Goal: Complete application form: Complete application form

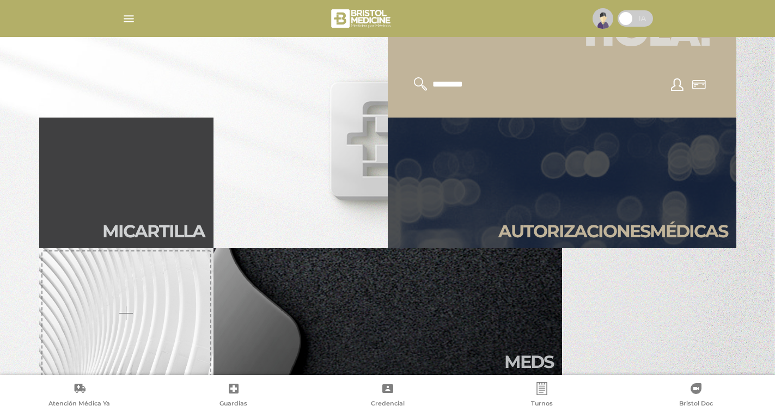
scroll to position [278, 0]
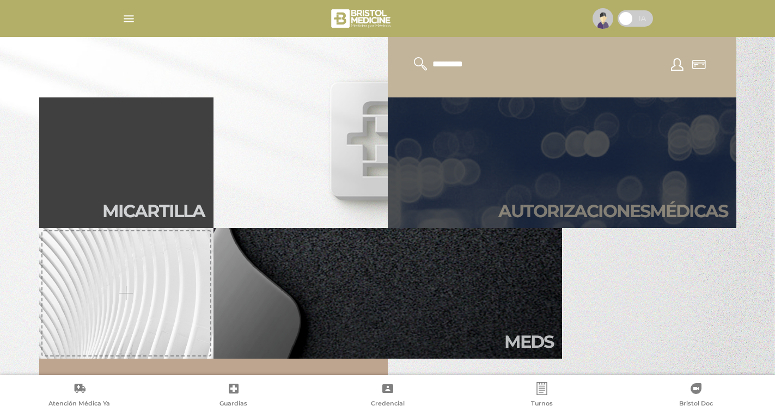
click at [566, 204] on h2 "Autori zaciones médicas" at bounding box center [612, 211] width 229 height 21
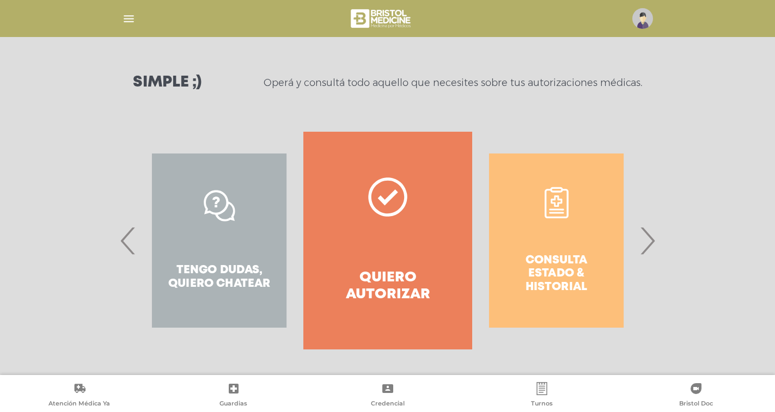
scroll to position [134, 0]
click at [379, 247] on link "Quiero autorizar" at bounding box center [387, 240] width 168 height 218
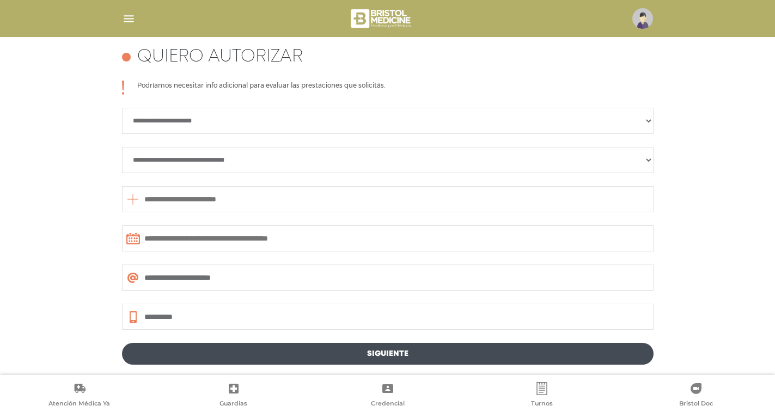
scroll to position [483, 0]
click at [227, 123] on select "**********" at bounding box center [387, 120] width 531 height 26
select select "**********"
click at [122, 107] on select "**********" at bounding box center [387, 120] width 531 height 26
click at [205, 161] on select "**********" at bounding box center [387, 159] width 531 height 26
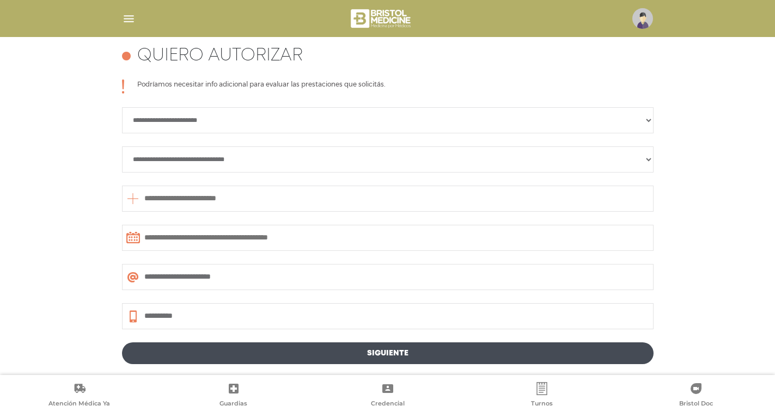
select select "**********"
click at [122, 146] on select "**********" at bounding box center [387, 159] width 531 height 26
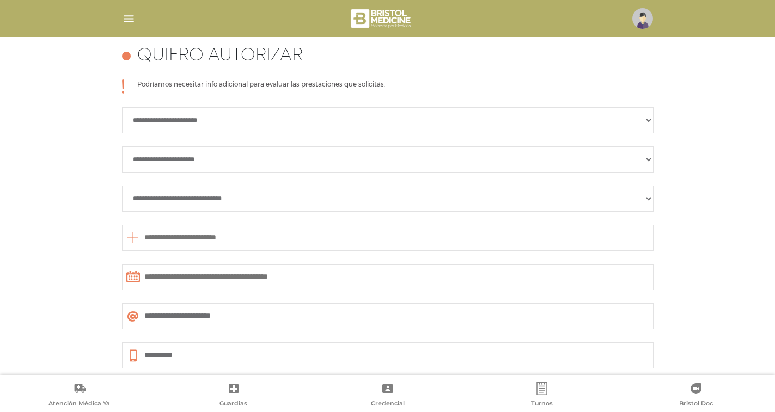
click at [196, 204] on select "**********" at bounding box center [387, 199] width 531 height 26
select select "**********"
click at [122, 186] on select "**********" at bounding box center [387, 199] width 531 height 26
click at [181, 239] on input "text" at bounding box center [387, 238] width 531 height 26
click at [137, 233] on icon at bounding box center [132, 238] width 13 height 26
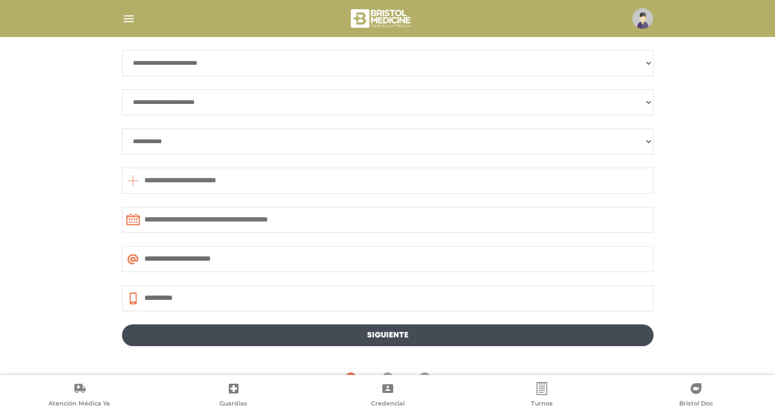
scroll to position [546, 0]
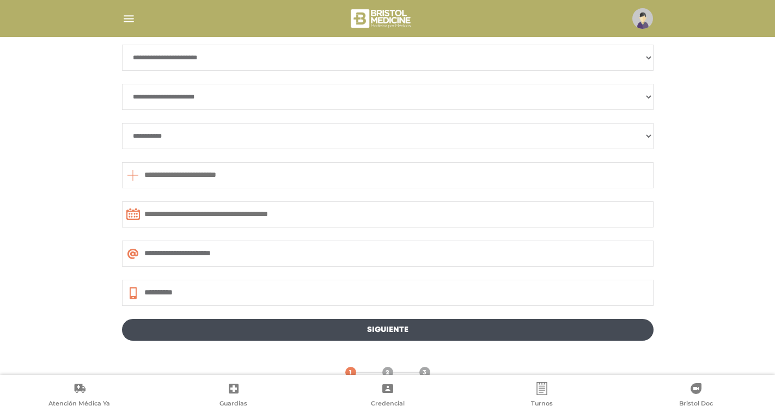
click at [261, 173] on input "text" at bounding box center [387, 175] width 531 height 26
click at [264, 170] on input "text" at bounding box center [387, 175] width 531 height 26
click at [179, 175] on input "text" at bounding box center [387, 175] width 531 height 26
click at [223, 174] on input "text" at bounding box center [387, 175] width 531 height 26
click at [293, 174] on input "text" at bounding box center [387, 175] width 531 height 26
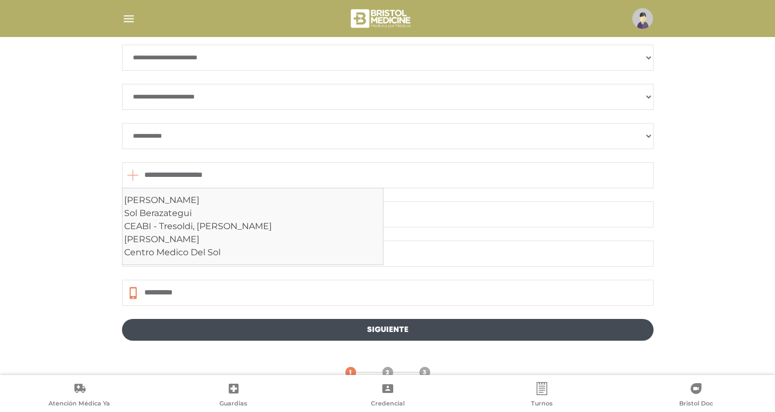
click at [327, 185] on input "**********" at bounding box center [387, 175] width 531 height 26
click at [164, 254] on div "Centro Medico Del Sol" at bounding box center [252, 252] width 257 height 13
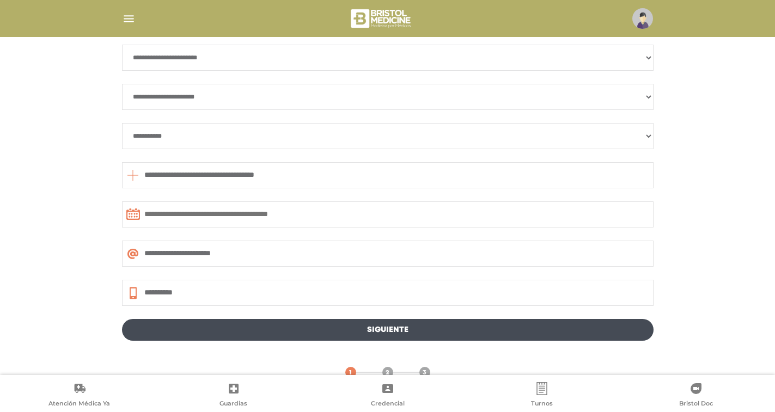
type input "**********"
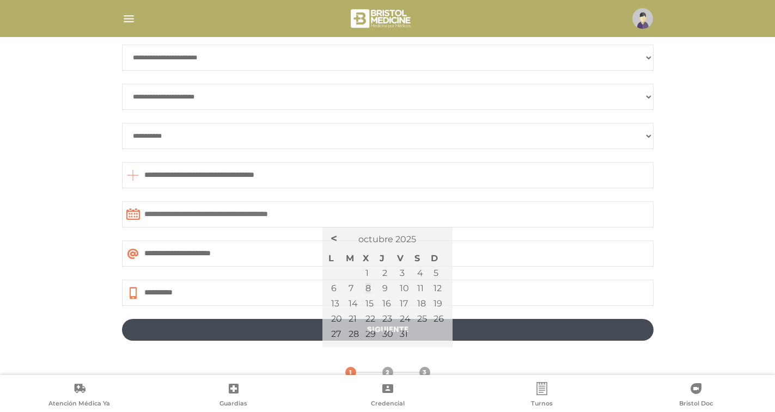
click at [224, 214] on input "text" at bounding box center [387, 214] width 531 height 26
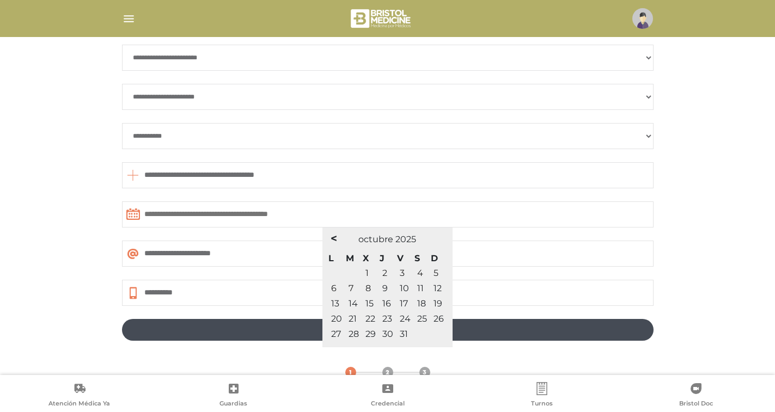
click at [385, 291] on span "9" at bounding box center [384, 288] width 5 height 10
click at [384, 287] on span "9" at bounding box center [384, 288] width 5 height 10
click at [385, 287] on span "9" at bounding box center [384, 288] width 5 height 10
click at [182, 214] on input "text" at bounding box center [387, 214] width 531 height 26
click at [189, 212] on input "text" at bounding box center [387, 214] width 531 height 26
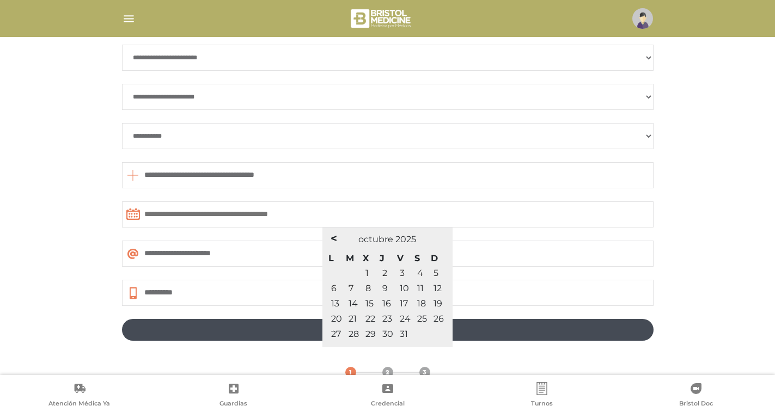
click at [182, 213] on input "text" at bounding box center [387, 214] width 531 height 26
click at [186, 211] on input "text" at bounding box center [387, 214] width 531 height 26
click at [424, 218] on input "text" at bounding box center [387, 214] width 531 height 26
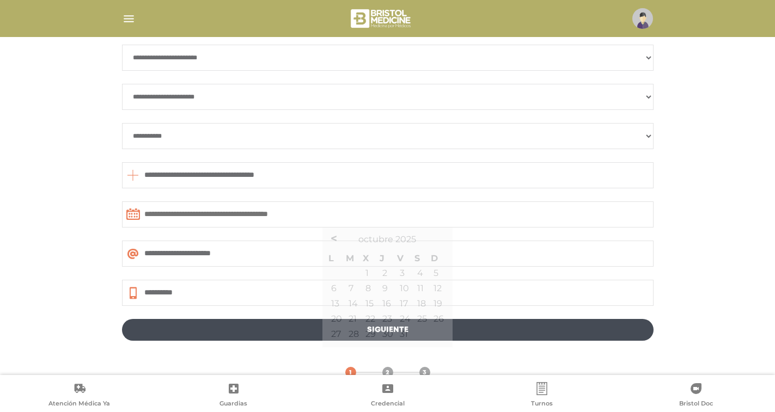
click at [133, 215] on icon at bounding box center [133, 213] width 14 height 11
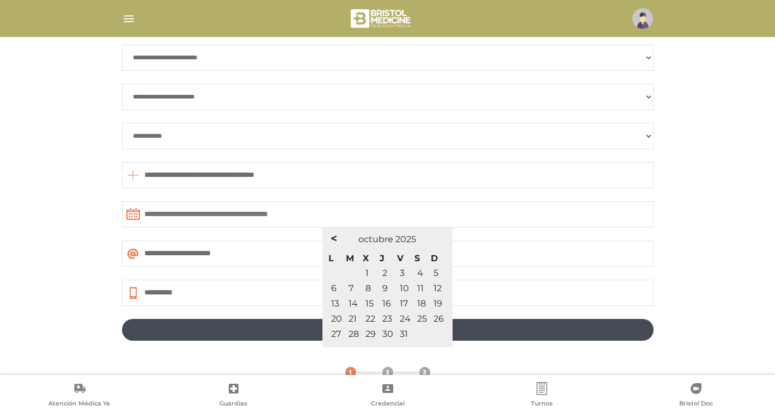
click at [382, 290] on span "9" at bounding box center [384, 288] width 5 height 10
click at [385, 287] on span "9" at bounding box center [384, 288] width 5 height 10
click at [208, 206] on input "text" at bounding box center [387, 214] width 531 height 26
click at [313, 208] on input "text" at bounding box center [387, 214] width 531 height 26
click at [331, 240] on span "<" at bounding box center [333, 238] width 7 height 13
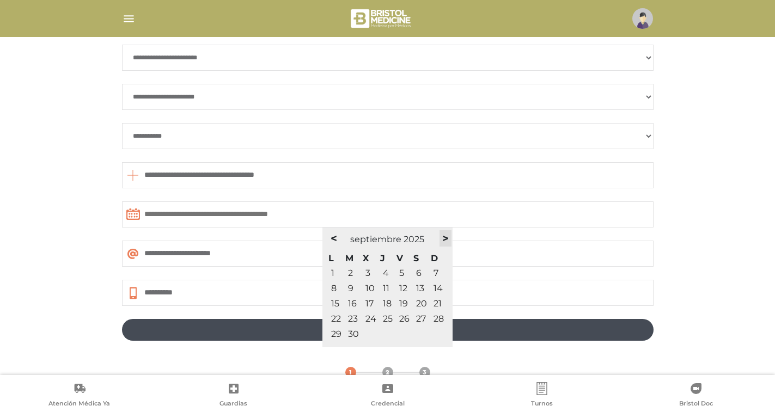
click at [446, 239] on span ">" at bounding box center [445, 238] width 7 height 13
click at [384, 294] on td "9" at bounding box center [387, 288] width 17 height 15
click at [140, 211] on input "text" at bounding box center [387, 214] width 531 height 26
click at [139, 216] on icon at bounding box center [133, 213] width 14 height 11
drag, startPoint x: 253, startPoint y: 225, endPoint x: 255, endPoint y: 216, distance: 10.2
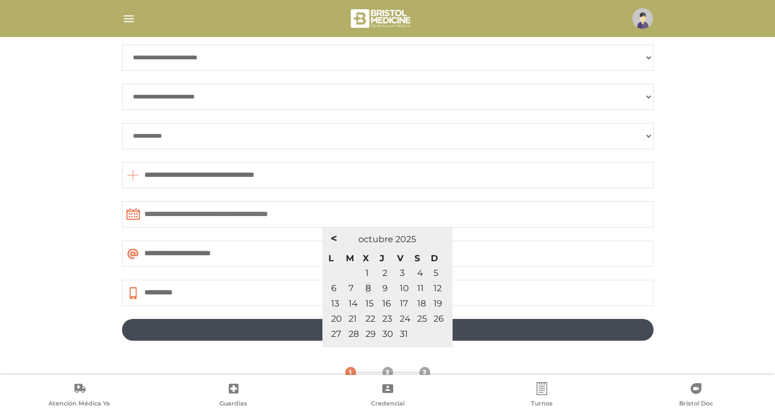
click at [253, 222] on input "text" at bounding box center [387, 214] width 531 height 26
click at [255, 216] on input "text" at bounding box center [387, 214] width 531 height 26
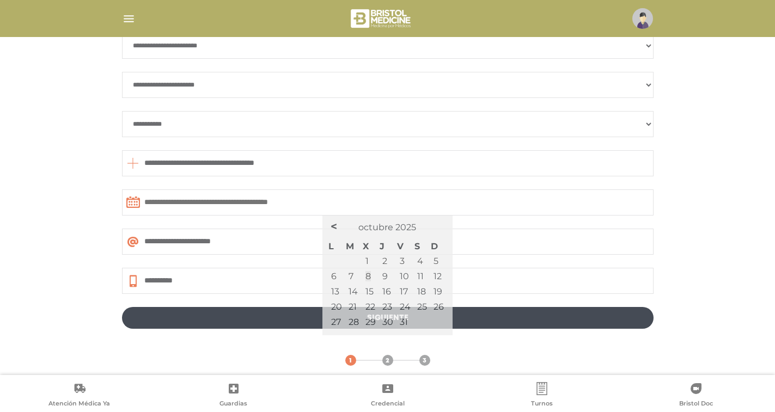
scroll to position [568, 0]
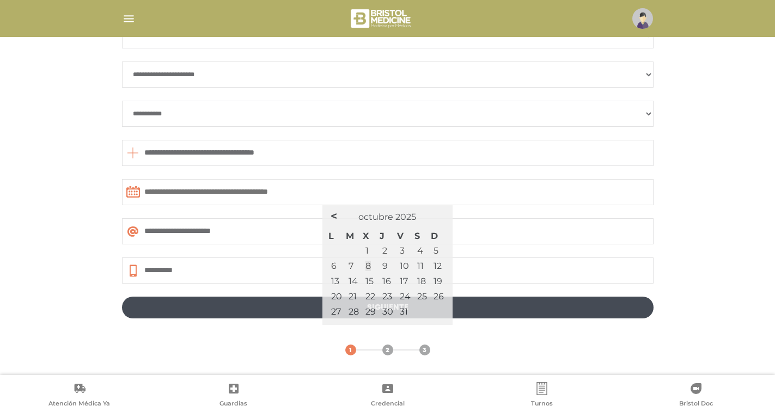
click at [271, 189] on input "text" at bounding box center [387, 192] width 531 height 26
click at [196, 331] on div "1 2 3" at bounding box center [387, 336] width 531 height 37
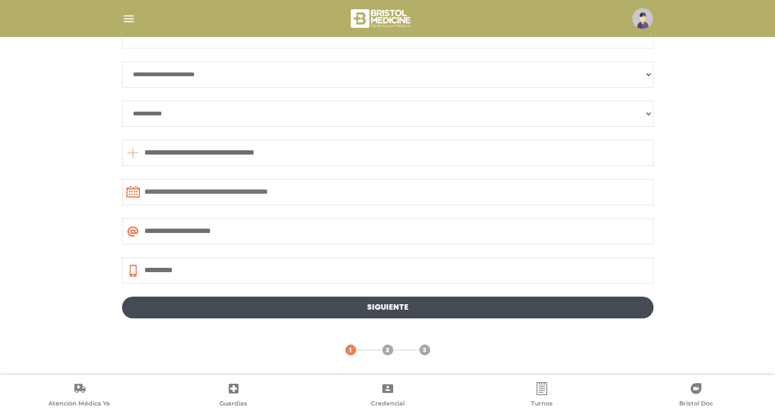
click at [397, 307] on link "Siguiente" at bounding box center [387, 308] width 531 height 22
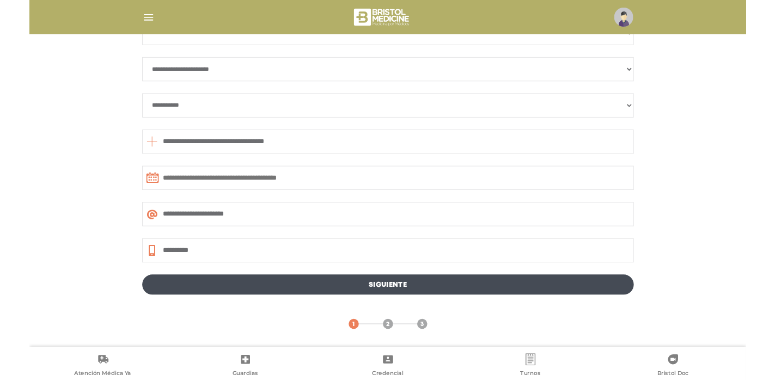
scroll to position [364, 0]
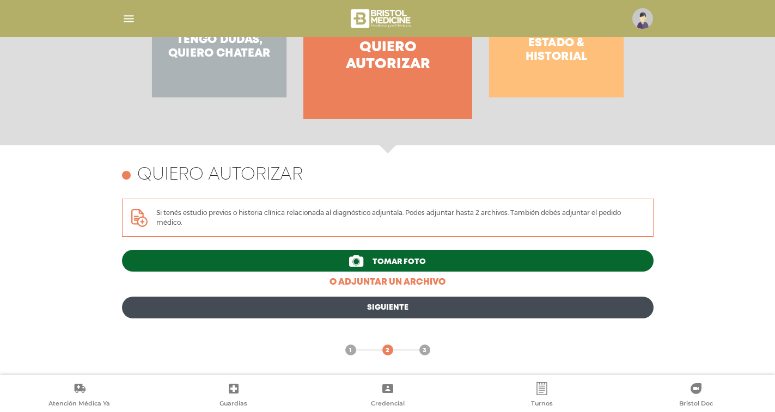
click at [378, 259] on span "Tomar foto" at bounding box center [398, 262] width 53 height 8
click at [351, 281] on link "o adjuntar un archivo" at bounding box center [387, 282] width 531 height 13
click at [381, 262] on span "Tomar foto" at bounding box center [398, 262] width 53 height 8
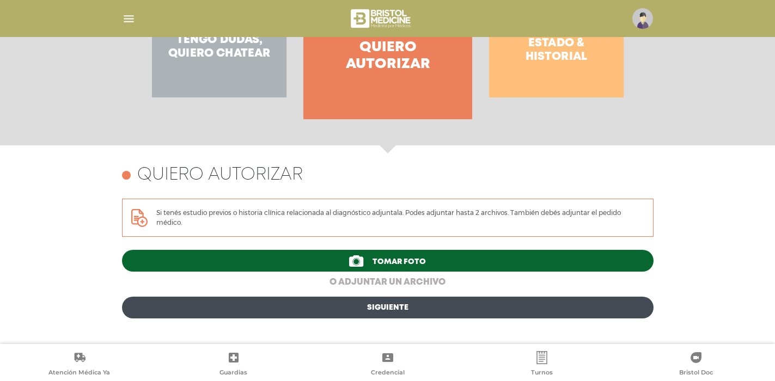
click at [375, 282] on link "o adjuntar un archivo" at bounding box center [387, 282] width 531 height 13
click at [367, 278] on link "o adjuntar un archivo" at bounding box center [387, 282] width 531 height 13
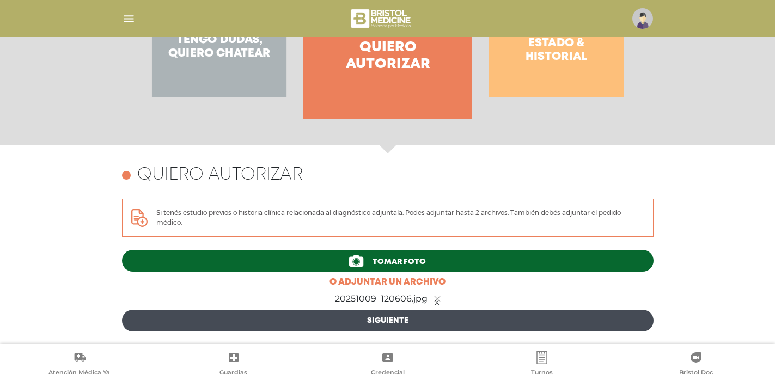
click at [377, 262] on span "Tomar foto" at bounding box center [398, 262] width 53 height 8
click at [436, 302] on link "x" at bounding box center [437, 299] width 7 height 7
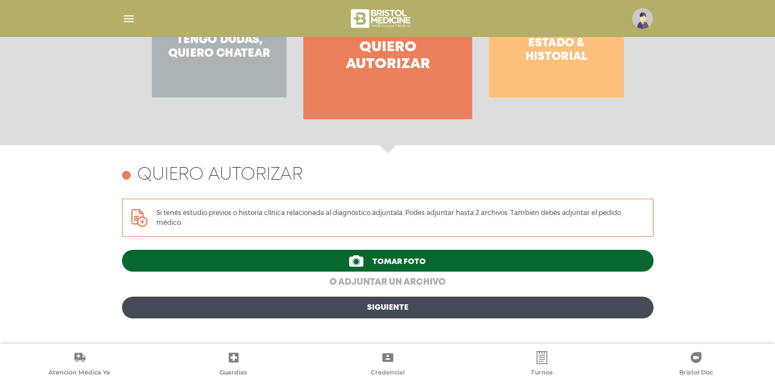
click at [373, 276] on link "o adjuntar un archivo" at bounding box center [387, 282] width 531 height 13
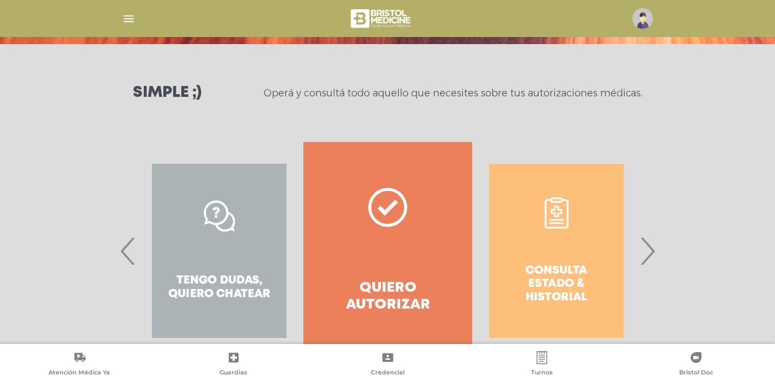
scroll to position [118, 0]
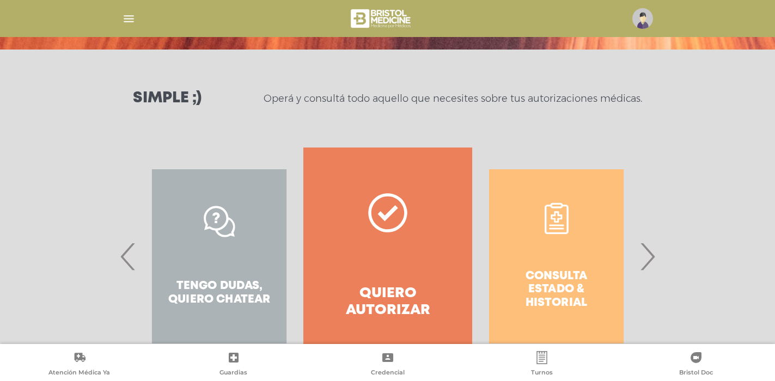
click at [391, 300] on h4 "Quiero autorizar" at bounding box center [387, 302] width 129 height 34
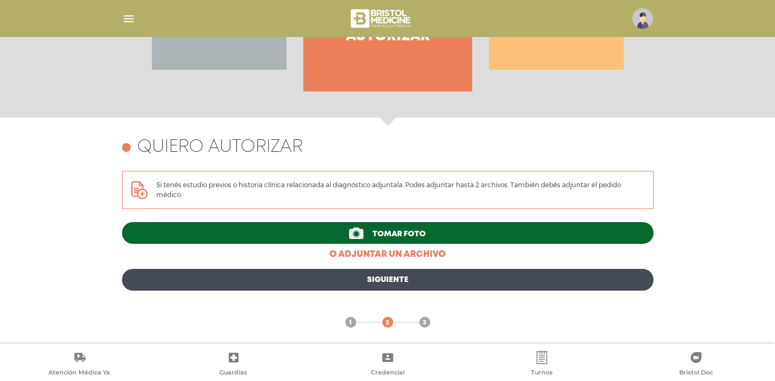
scroll to position [412, 0]
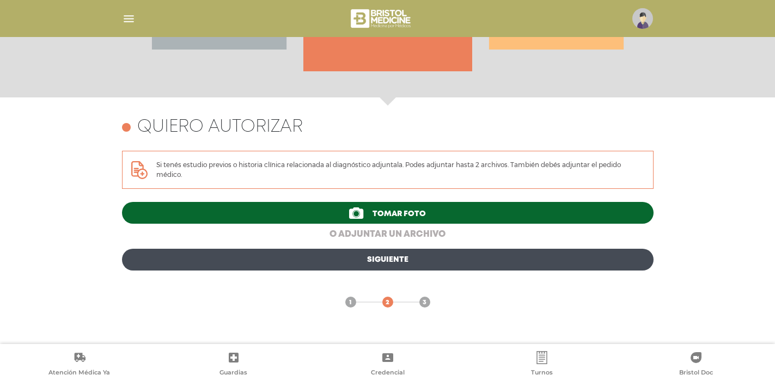
click at [394, 232] on link "o adjuntar un archivo" at bounding box center [387, 234] width 531 height 13
click at [386, 233] on link "o adjuntar un archivo" at bounding box center [387, 234] width 531 height 13
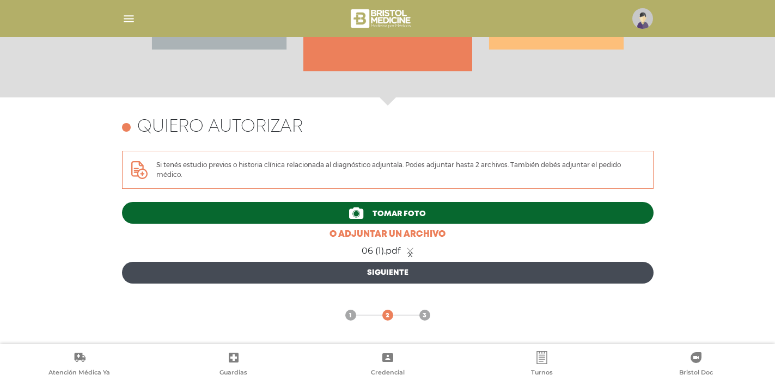
click at [410, 251] on link "x" at bounding box center [410, 251] width 7 height 7
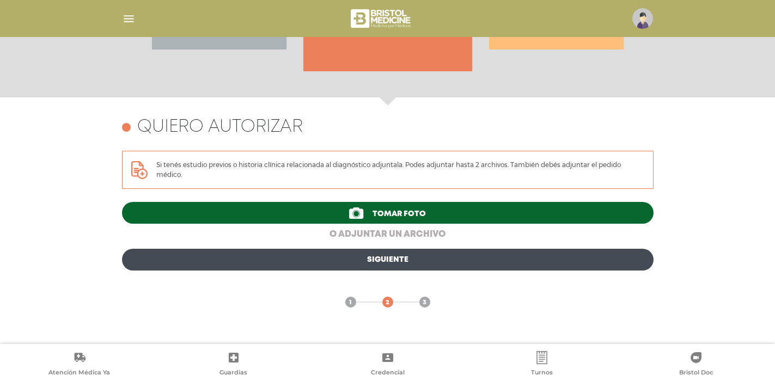
click at [370, 236] on link "o adjuntar un archivo" at bounding box center [387, 234] width 531 height 13
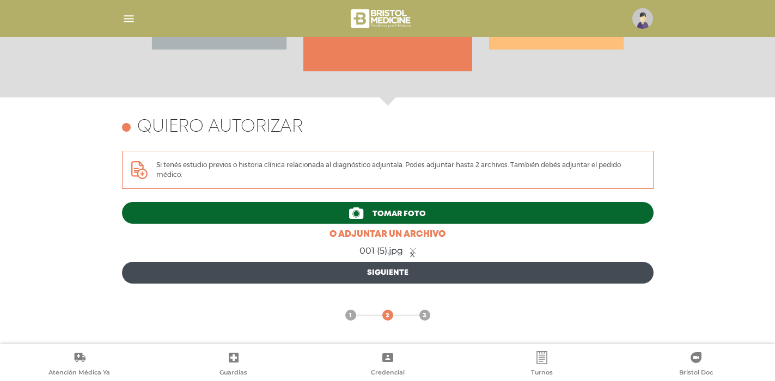
click at [403, 251] on div "001 (5).jpg x" at bounding box center [387, 251] width 531 height 7
click at [413, 250] on link "x" at bounding box center [412, 251] width 7 height 7
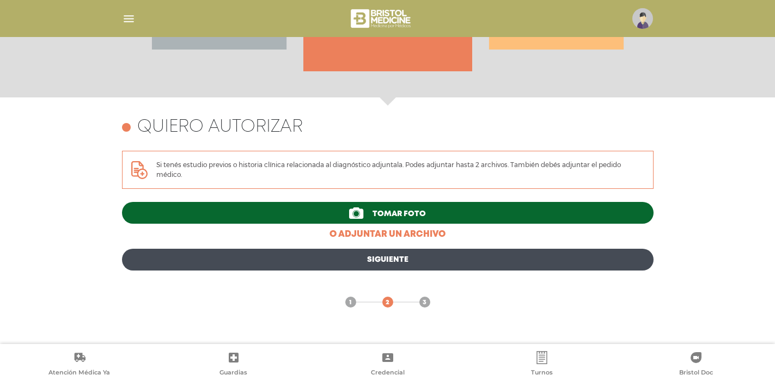
click at [378, 212] on span "Tomar foto" at bounding box center [398, 214] width 53 height 8
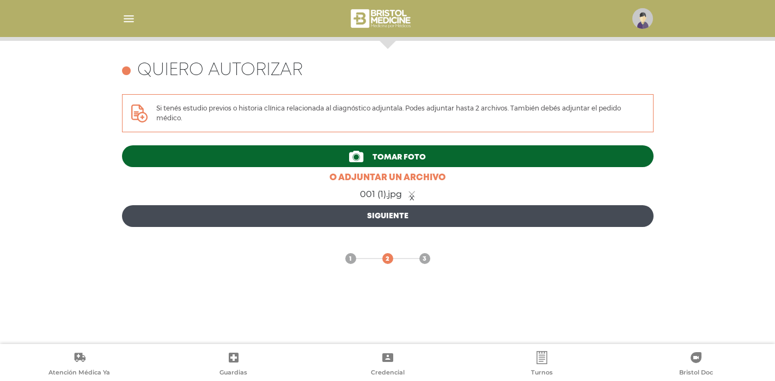
scroll to position [472, 0]
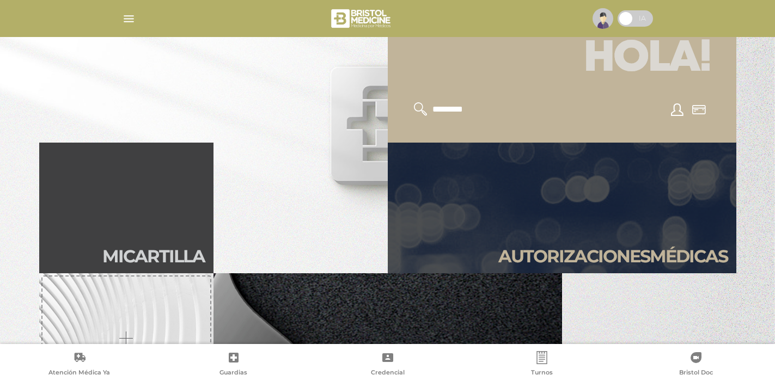
scroll to position [216, 0]
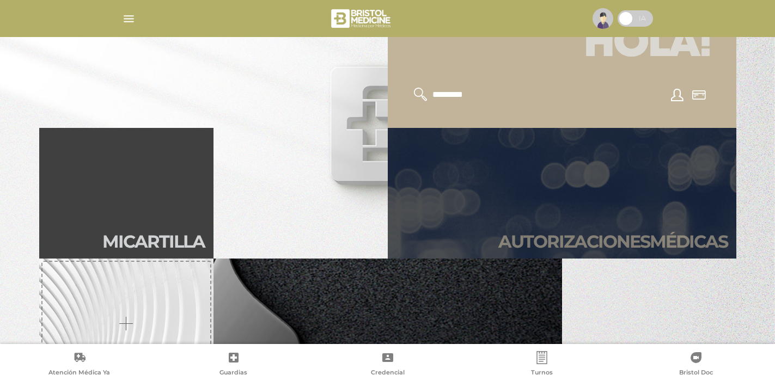
click at [610, 186] on link "Autori zaciones médicas" at bounding box center [562, 193] width 348 height 131
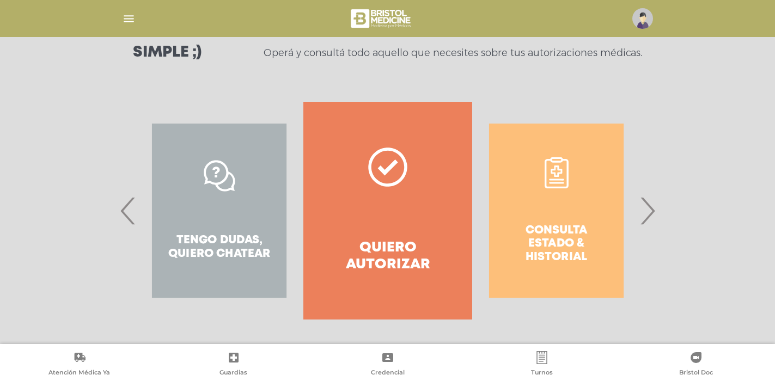
scroll to position [165, 0]
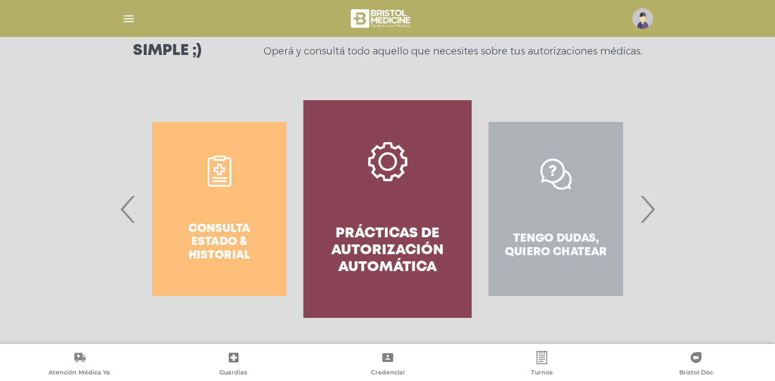
click at [0, 122] on link "Quiero autorizar" at bounding box center [50, 209] width 134 height 174
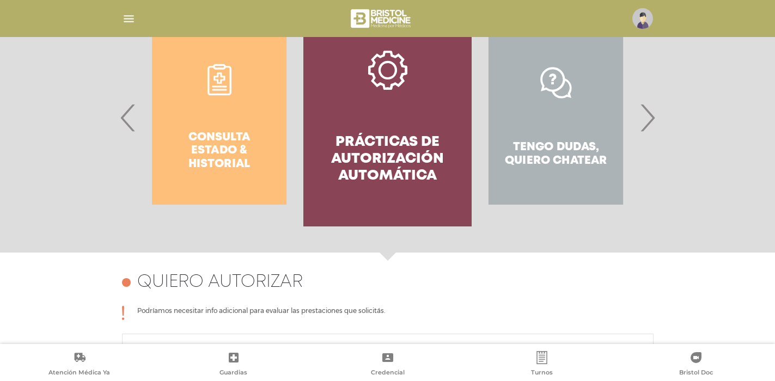
scroll to position [249, 0]
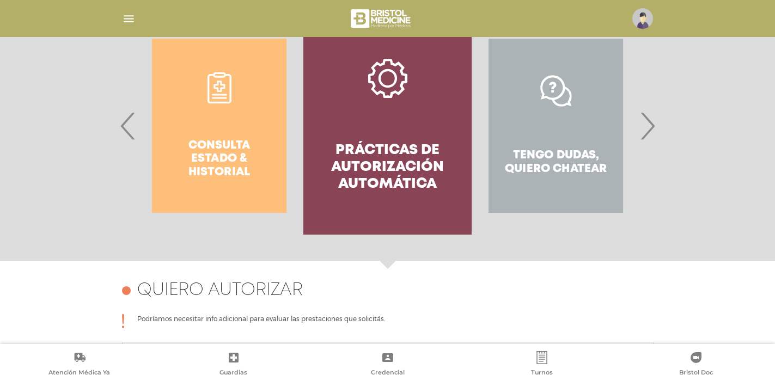
click at [413, 162] on h4 "Prácticas de autorización automática" at bounding box center [387, 167] width 129 height 51
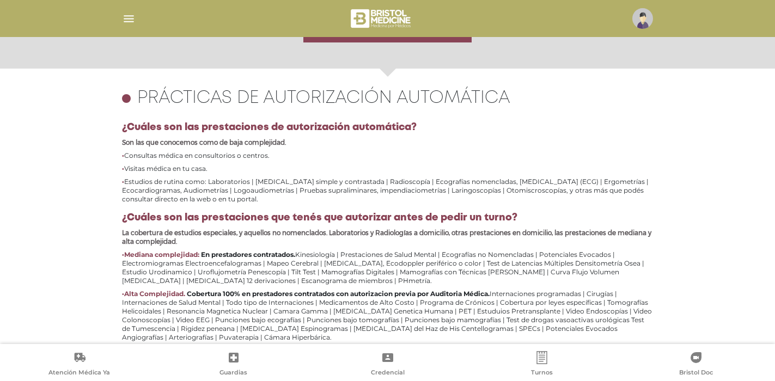
scroll to position [472, 0]
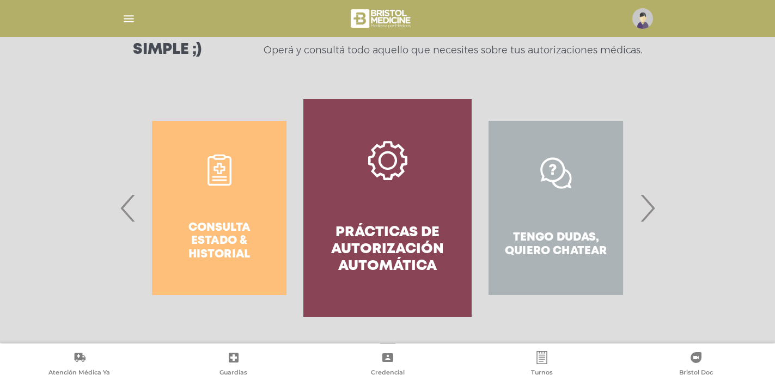
scroll to position [165, 0]
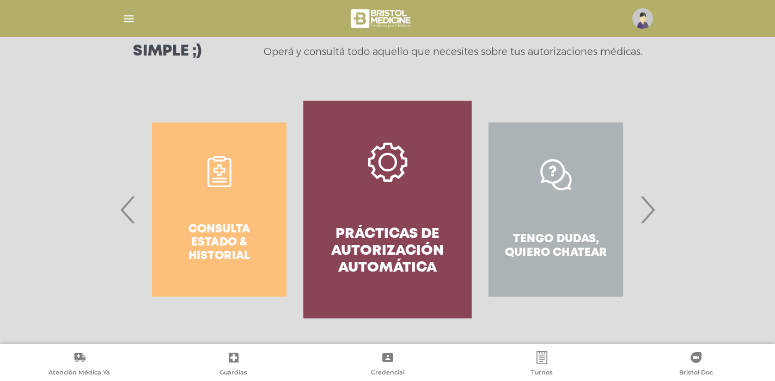
click at [417, 186] on link "Prácticas de autorización automática" at bounding box center [387, 210] width 168 height 218
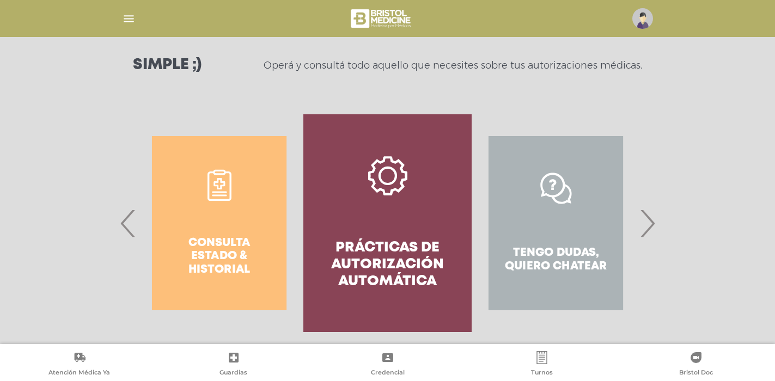
scroll to position [145, 0]
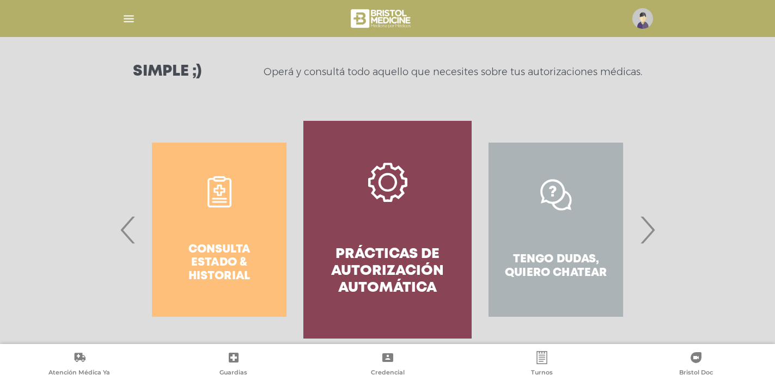
click at [128, 235] on span "‹" at bounding box center [128, 229] width 21 height 59
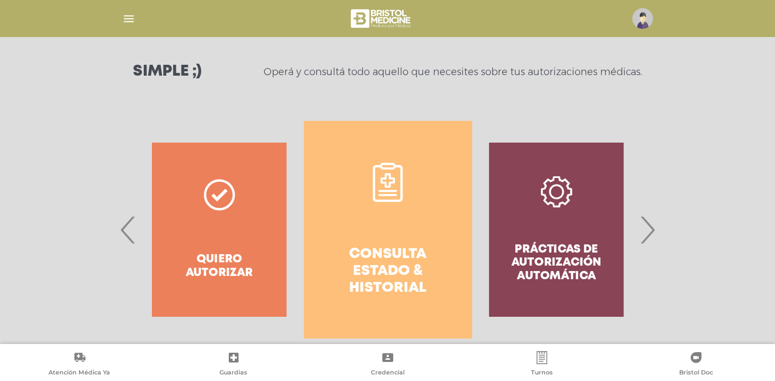
click at [118, 121] on button "‹" at bounding box center [128, 230] width 21 height 218
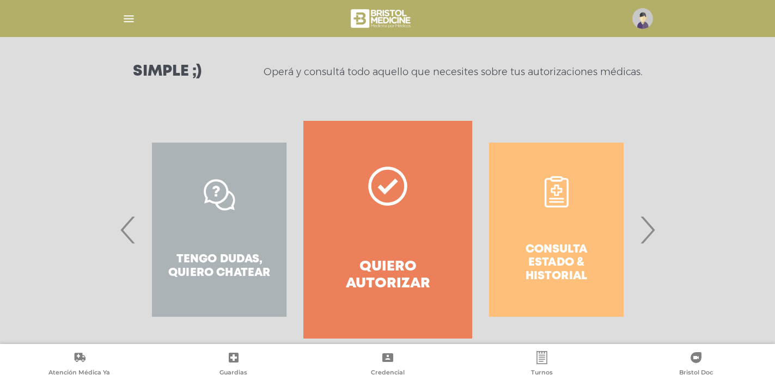
click at [118, 121] on button "‹" at bounding box center [128, 230] width 21 height 218
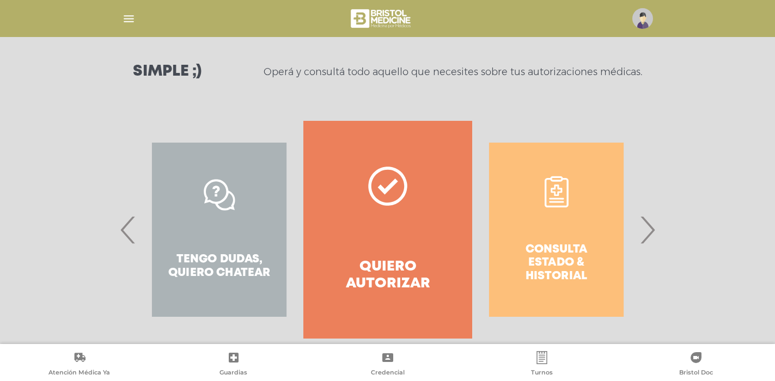
click at [118, 121] on button "‹" at bounding box center [128, 230] width 21 height 218
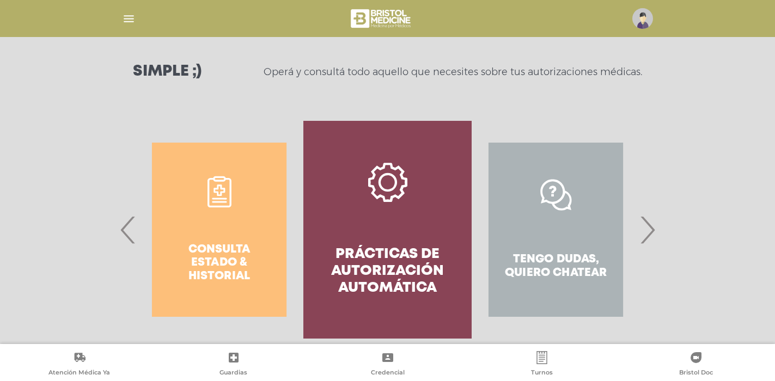
click at [118, 121] on button "‹" at bounding box center [128, 230] width 21 height 218
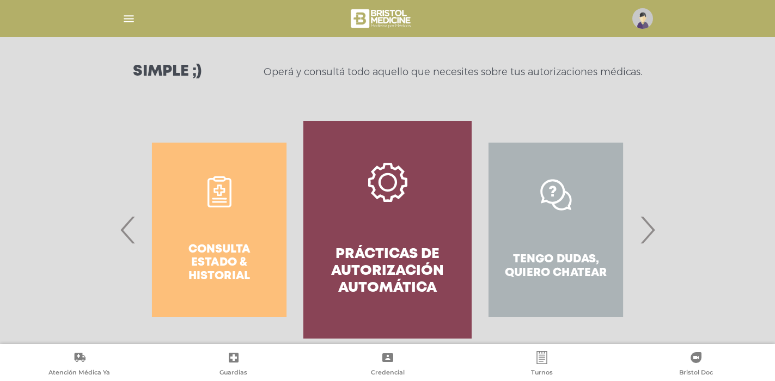
click at [118, 121] on button "‹" at bounding box center [128, 230] width 21 height 218
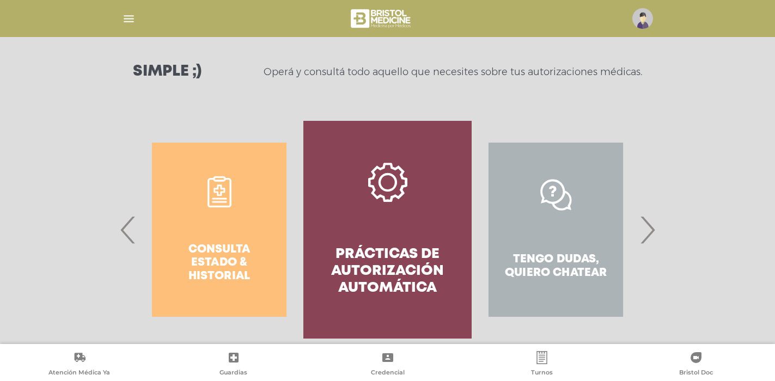
click at [118, 121] on button "‹" at bounding box center [128, 230] width 21 height 218
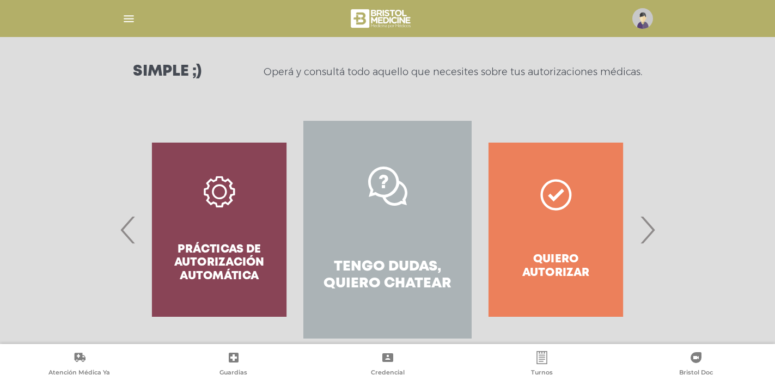
click at [118, 121] on button "‹" at bounding box center [128, 230] width 21 height 218
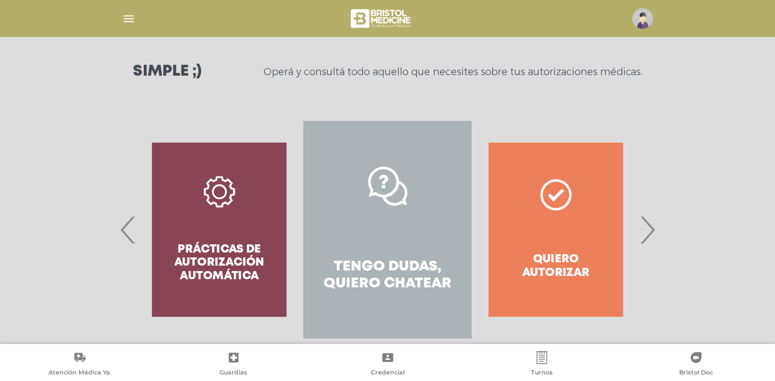
click at [118, 121] on button "‹" at bounding box center [128, 230] width 21 height 218
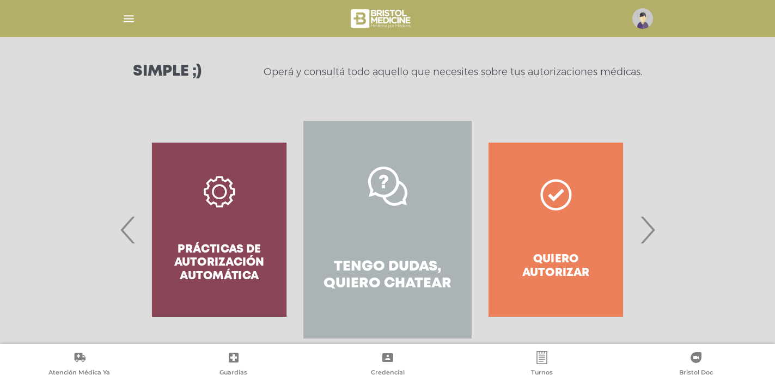
click at [118, 121] on button "‹" at bounding box center [128, 230] width 21 height 218
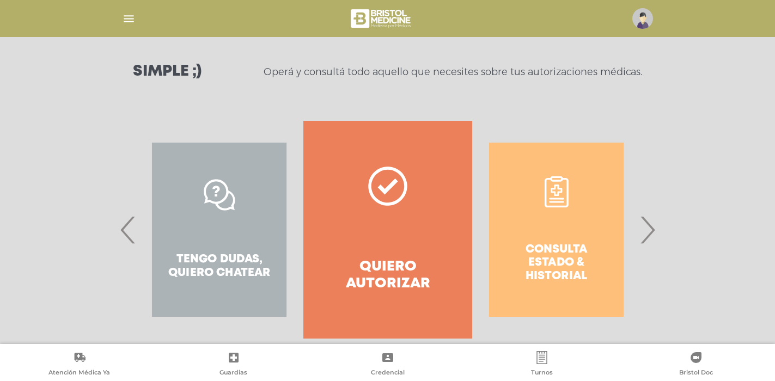
click at [118, 121] on button "‹" at bounding box center [128, 230] width 21 height 218
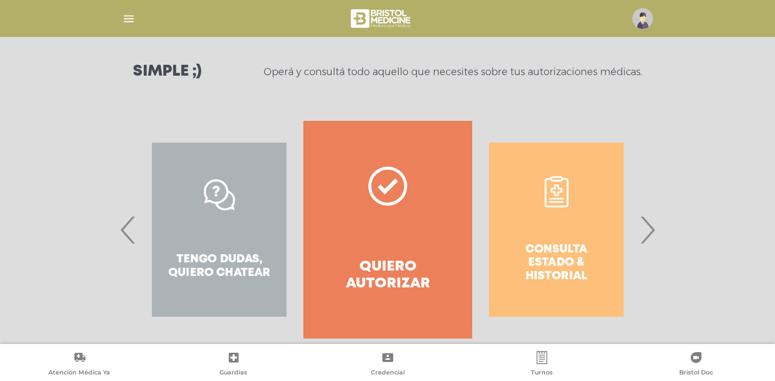
click at [118, 121] on button "‹" at bounding box center [128, 230] width 21 height 218
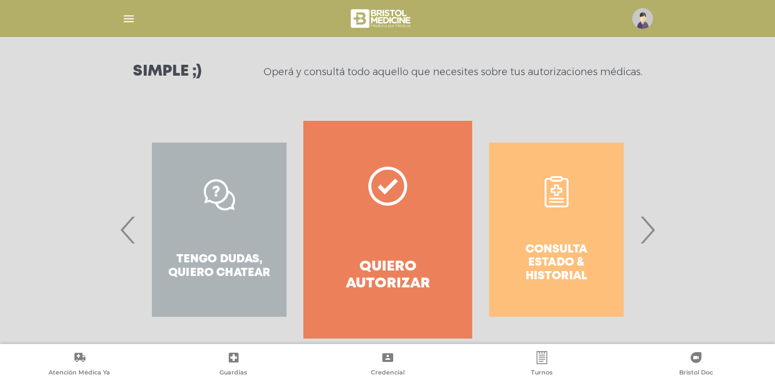
click at [118, 121] on button "‹" at bounding box center [128, 230] width 21 height 218
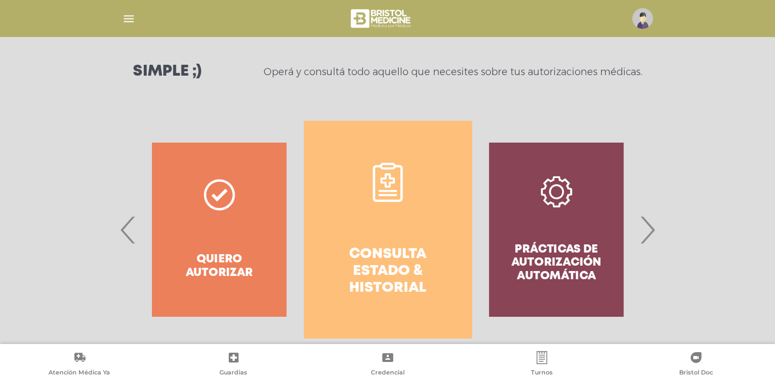
click at [231, 245] on div "Quiero autorizar" at bounding box center [219, 230] width 168 height 218
click at [219, 224] on div "Quiero autorizar" at bounding box center [219, 230] width 168 height 218
click at [165, 249] on div "Quiero autorizar" at bounding box center [219, 230] width 168 height 218
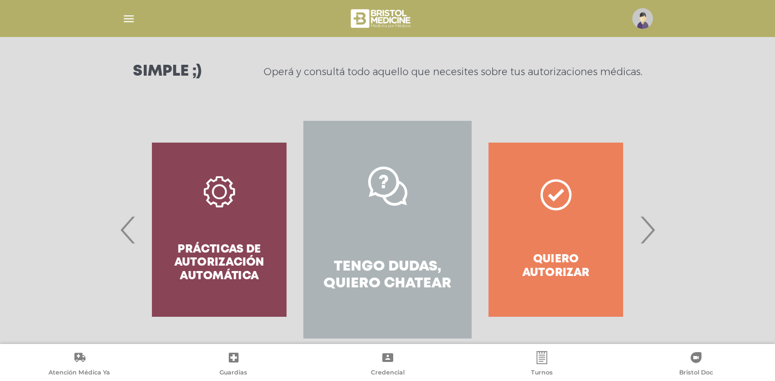
click at [567, 266] on div "Quiero autorizar" at bounding box center [555, 230] width 168 height 218
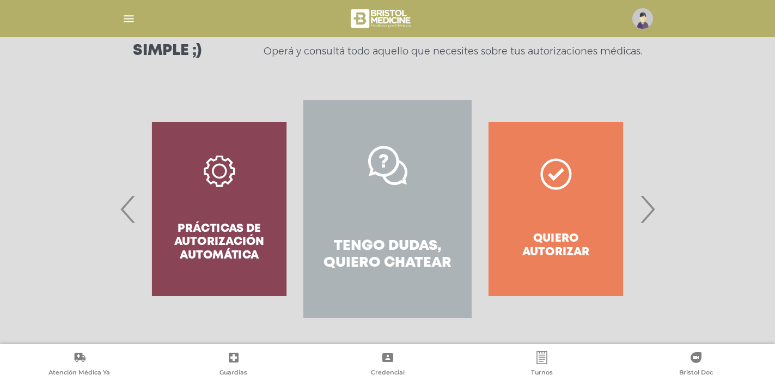
click at [552, 202] on div "Quiero autorizar" at bounding box center [555, 209] width 168 height 218
click at [214, 211] on div "Prácticas de autorización automática" at bounding box center [219, 209] width 168 height 218
click at [555, 158] on div "Quiero autorizar" at bounding box center [555, 209] width 168 height 218
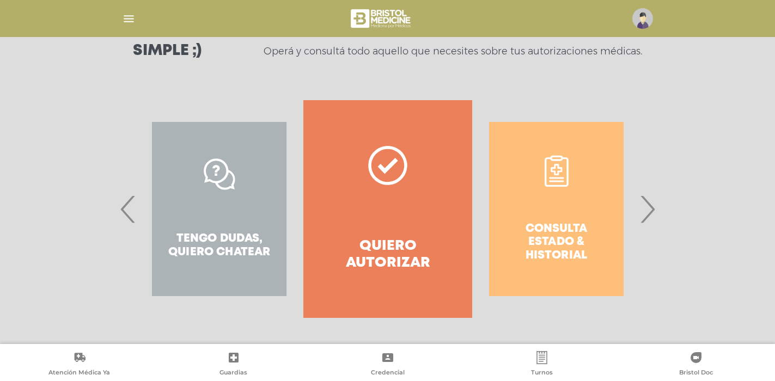
click at [640, 21] on img at bounding box center [642, 18] width 21 height 21
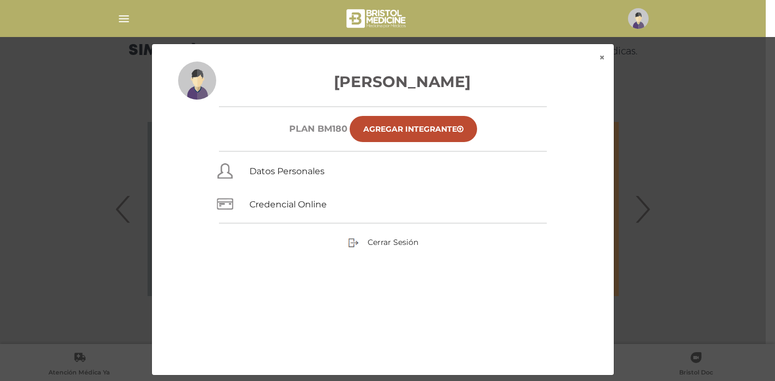
click at [640, 22] on img at bounding box center [638, 18] width 21 height 21
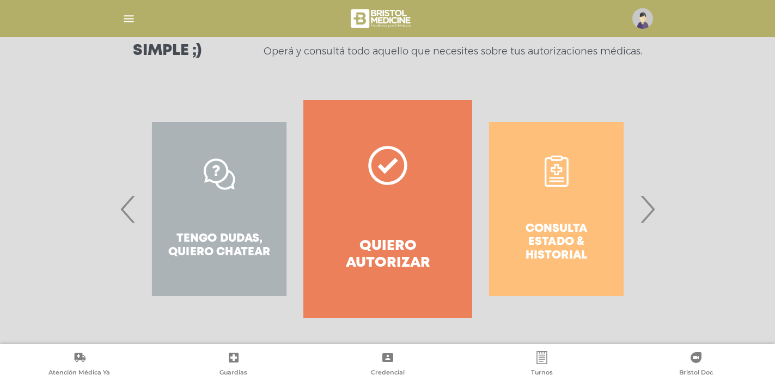
click at [561, 232] on div "Consulta estado & historial" at bounding box center [556, 209] width 168 height 218
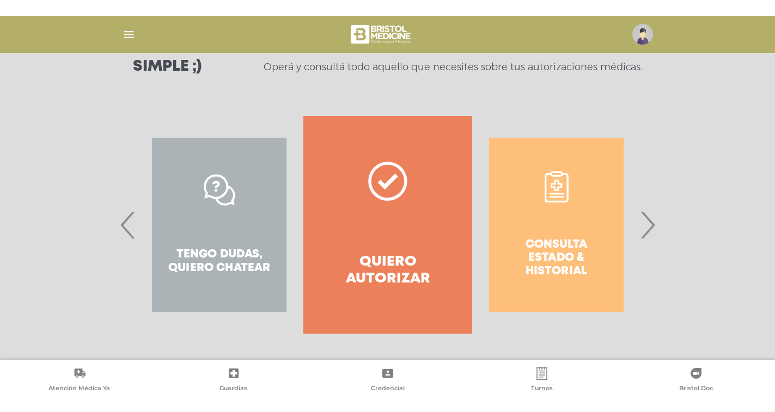
scroll to position [134, 0]
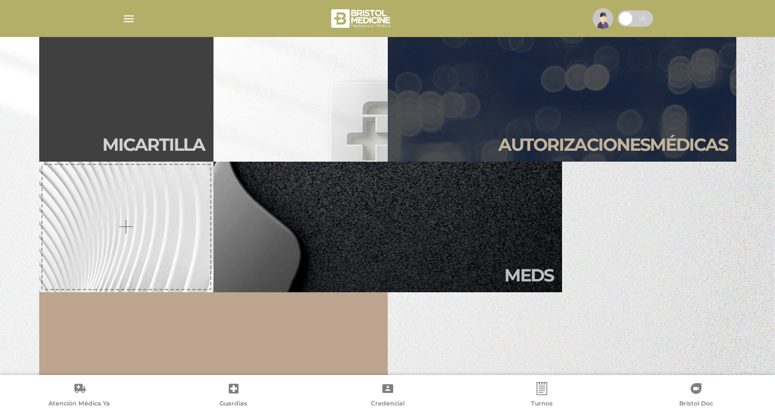
scroll to position [359, 0]
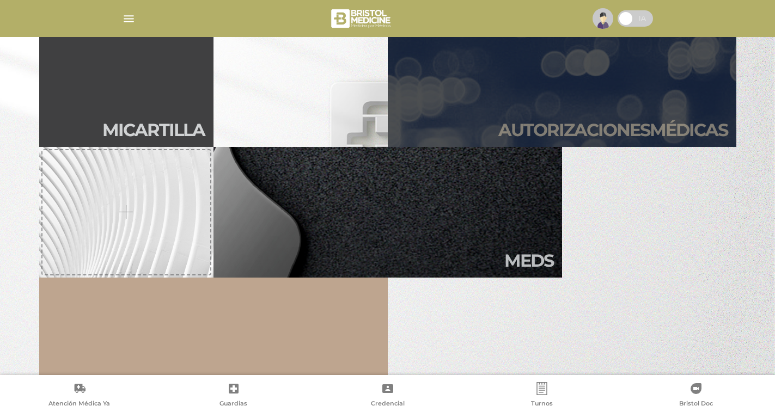
click at [551, 105] on link "Autori zaciones médicas" at bounding box center [562, 81] width 348 height 131
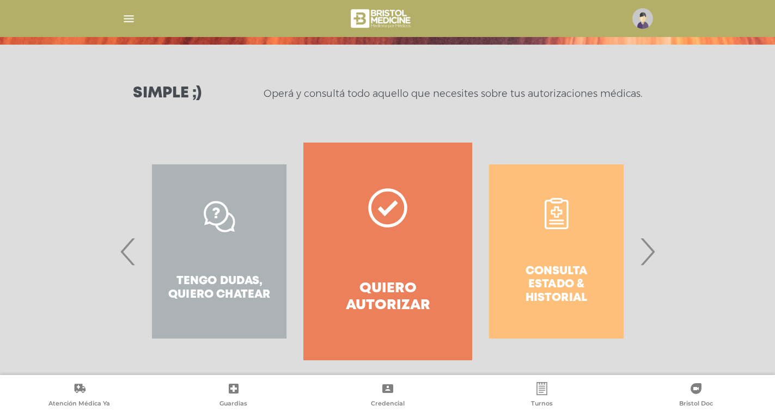
scroll to position [134, 0]
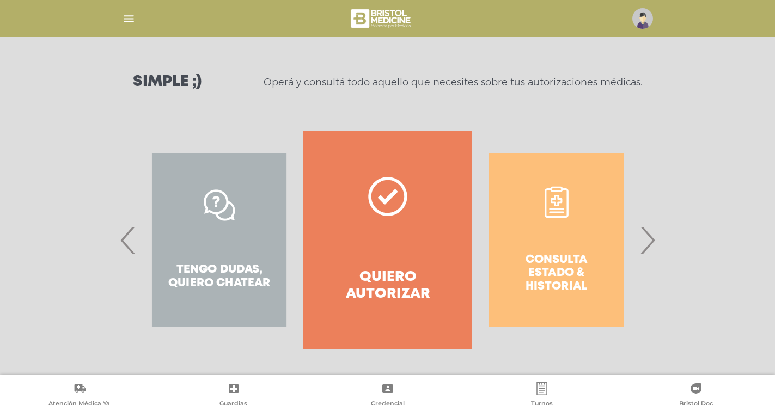
click at [385, 236] on link "Quiero autorizar" at bounding box center [387, 240] width 168 height 218
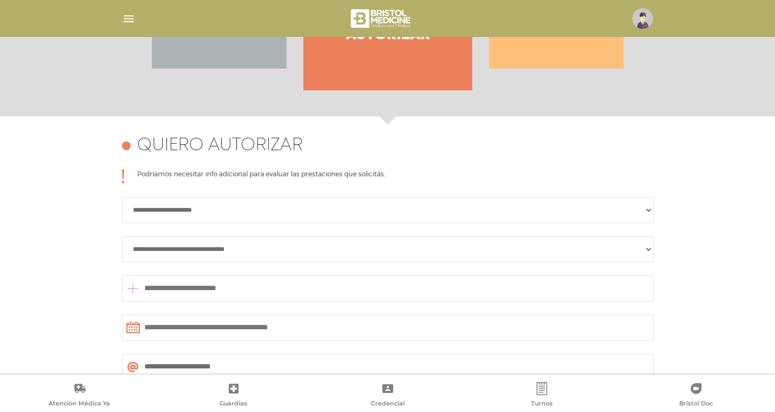
scroll to position [483, 0]
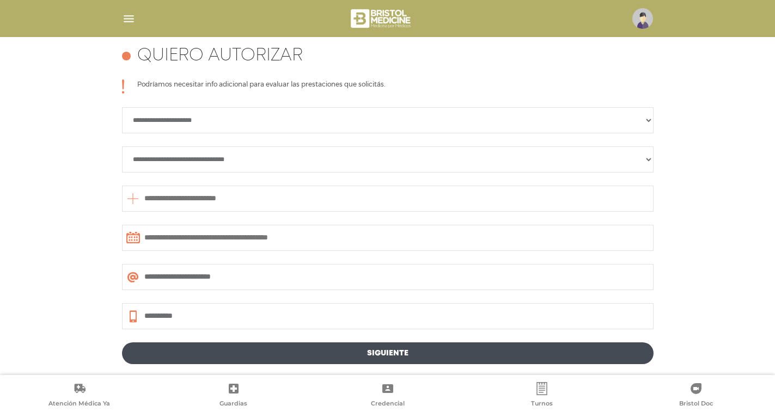
click at [223, 119] on select "**********" at bounding box center [387, 120] width 531 height 26
select select "**********"
click at [122, 107] on select "**********" at bounding box center [387, 120] width 531 height 26
click at [212, 173] on div "**********" at bounding box center [387, 203] width 531 height 249
click at [228, 153] on select "**********" at bounding box center [387, 159] width 531 height 26
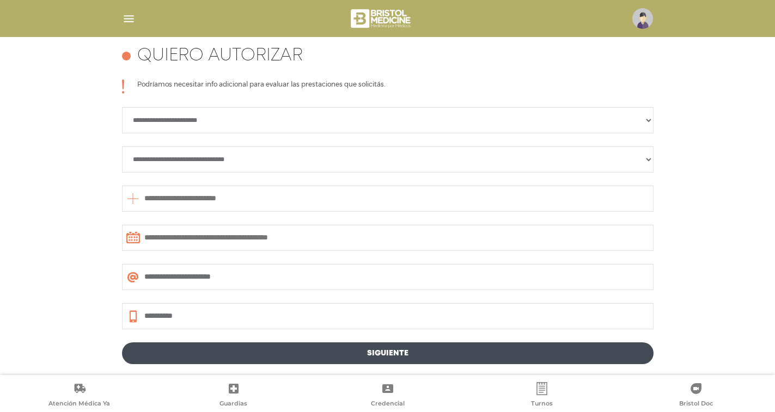
select select "**********"
click at [122, 146] on select "**********" at bounding box center [387, 159] width 531 height 26
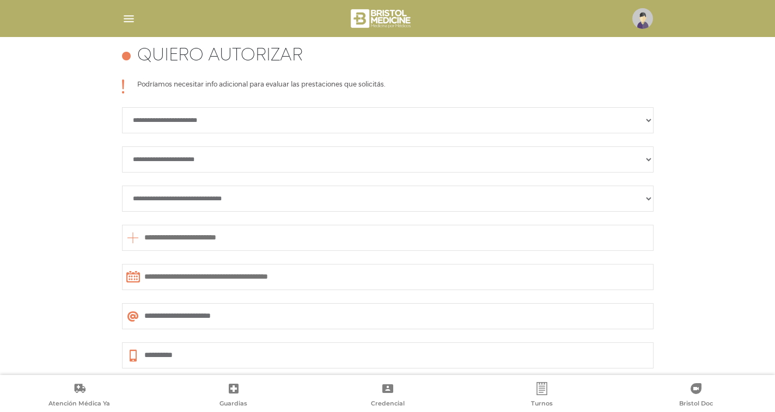
click at [202, 196] on select "**********" at bounding box center [387, 199] width 531 height 26
select select "**********"
click at [122, 186] on select "**********" at bounding box center [387, 199] width 531 height 26
click at [201, 237] on input "text" at bounding box center [387, 238] width 531 height 26
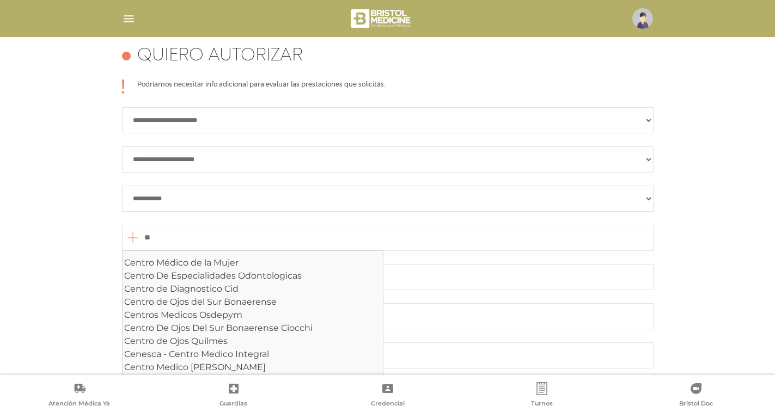
type input "*"
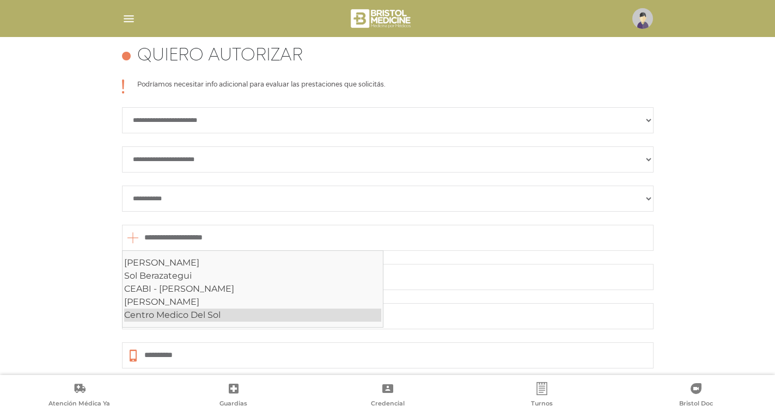
click at [188, 311] on div "Centro Medico Del Sol" at bounding box center [252, 315] width 257 height 13
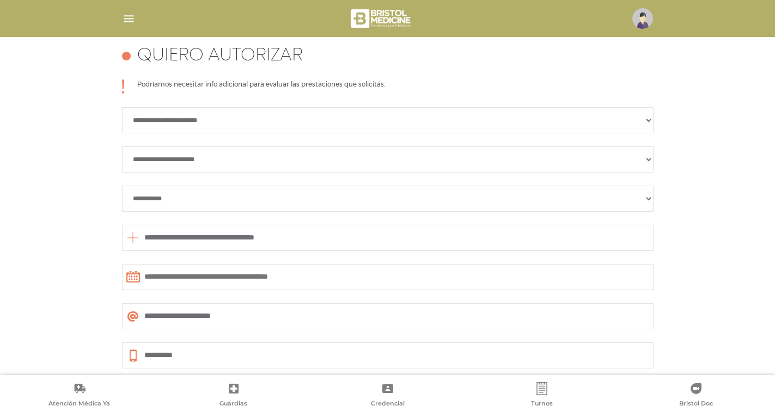
type input "**********"
click at [249, 279] on input "text" at bounding box center [387, 277] width 531 height 26
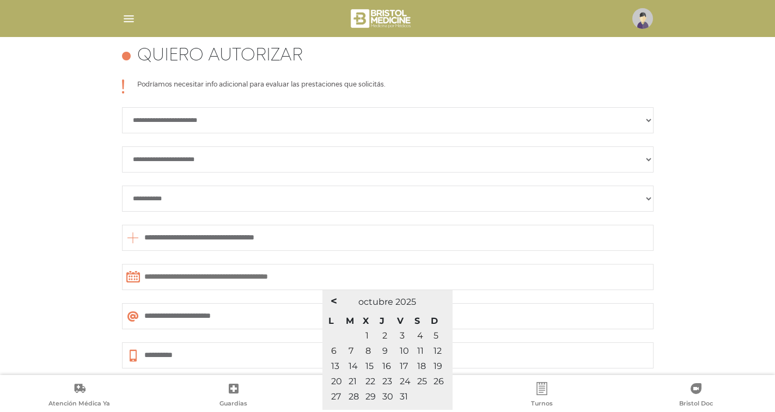
click at [403, 352] on span "10" at bounding box center [403, 351] width 9 height 10
click at [214, 272] on input "text" at bounding box center [387, 277] width 531 height 26
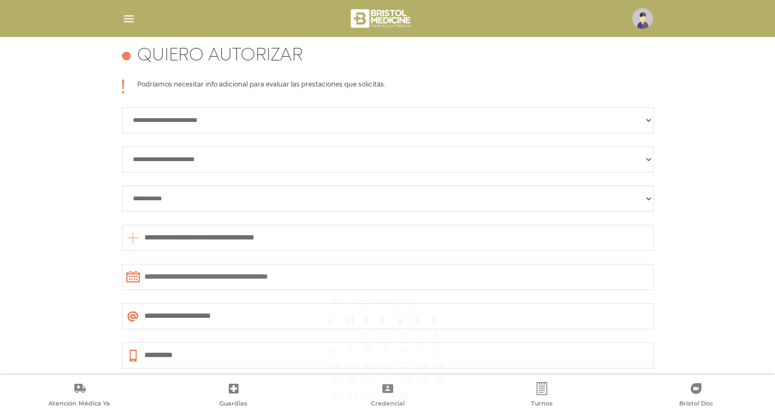
scroll to position [568, 0]
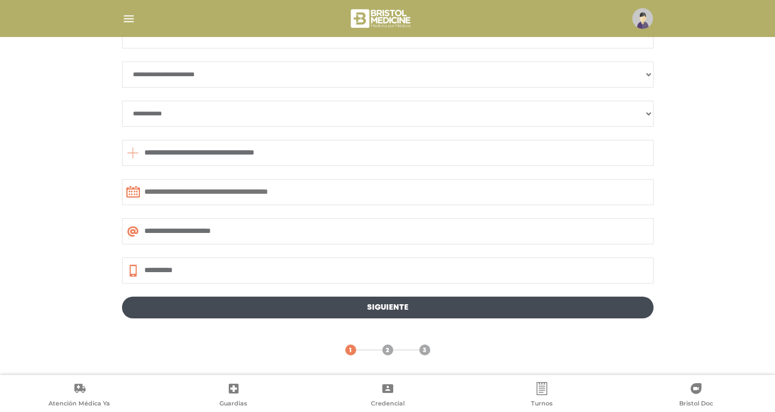
click at [128, 151] on icon at bounding box center [132, 153] width 13 height 26
click at [133, 190] on icon at bounding box center [133, 191] width 14 height 11
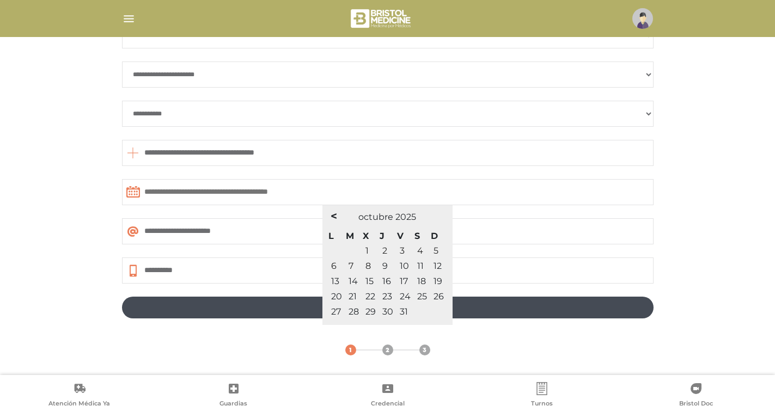
click at [383, 267] on span "9" at bounding box center [384, 266] width 5 height 10
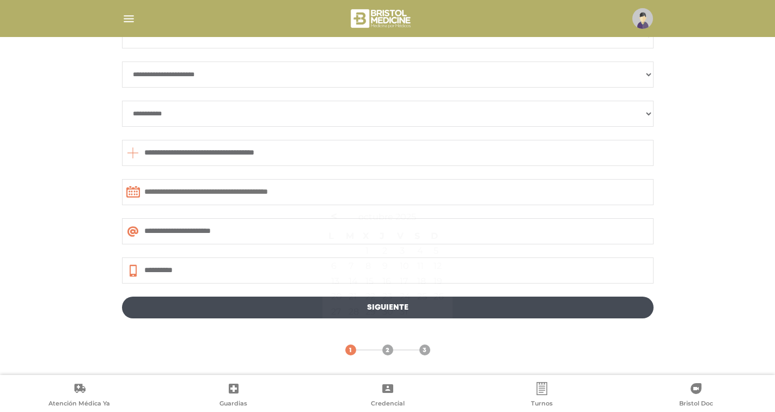
click at [537, 312] on link "Siguiente" at bounding box center [387, 308] width 531 height 22
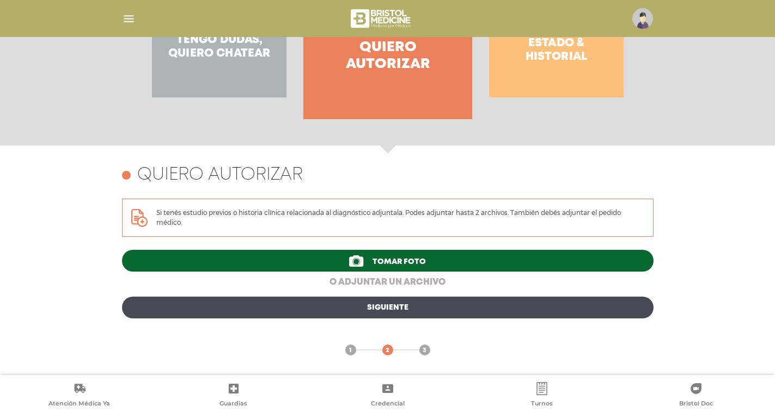
click at [392, 283] on link "o adjuntar un archivo" at bounding box center [387, 282] width 531 height 13
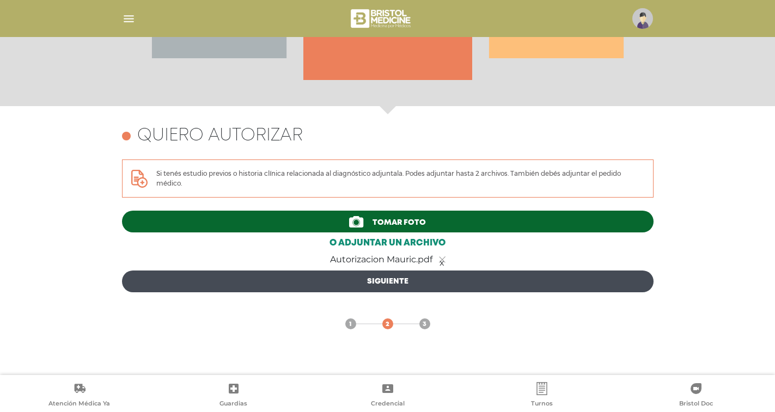
scroll to position [472, 0]
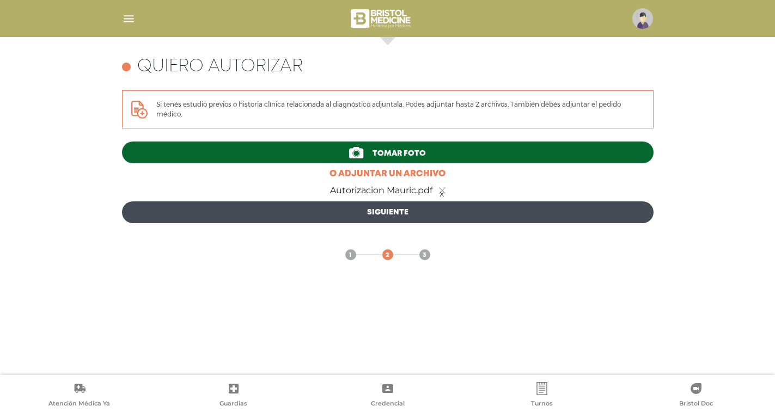
click at [384, 208] on link "Siguiente" at bounding box center [387, 212] width 531 height 22
type input "**********"
select select "**********"
type input "**********"
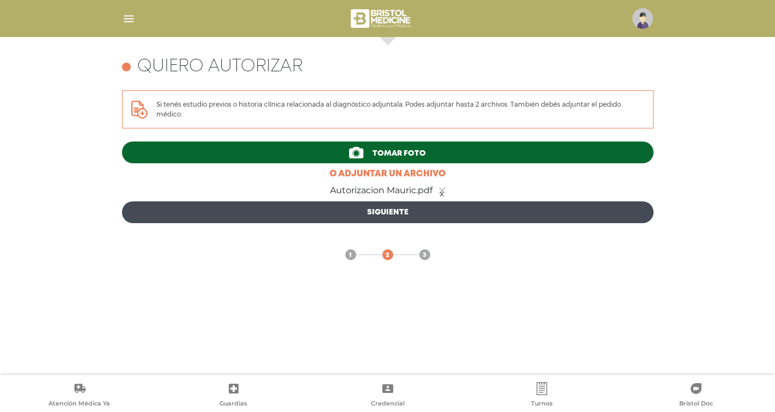
type input "**********"
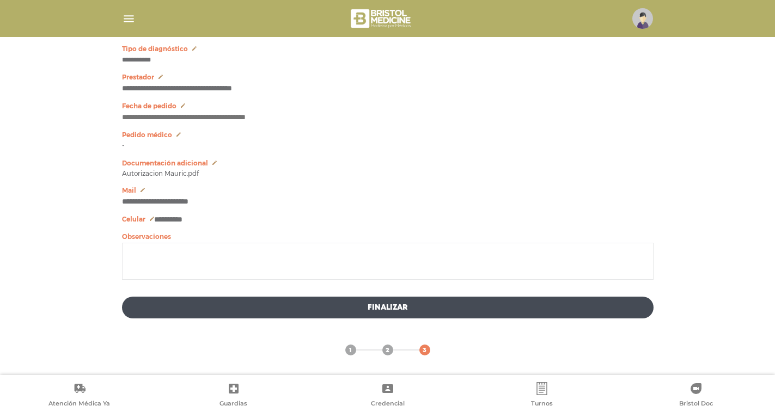
scroll to position [619, 0]
click at [399, 305] on button "Finalizar" at bounding box center [387, 308] width 531 height 22
click at [390, 307] on button "Finalizar" at bounding box center [387, 308] width 531 height 22
click at [388, 305] on button "Finalizar" at bounding box center [387, 308] width 531 height 22
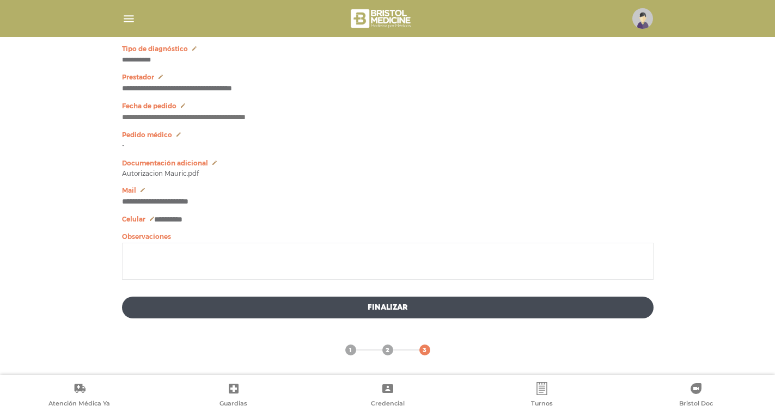
click at [377, 308] on button "Finalizar" at bounding box center [387, 308] width 531 height 22
click at [383, 307] on button "Finalizar" at bounding box center [387, 308] width 531 height 22
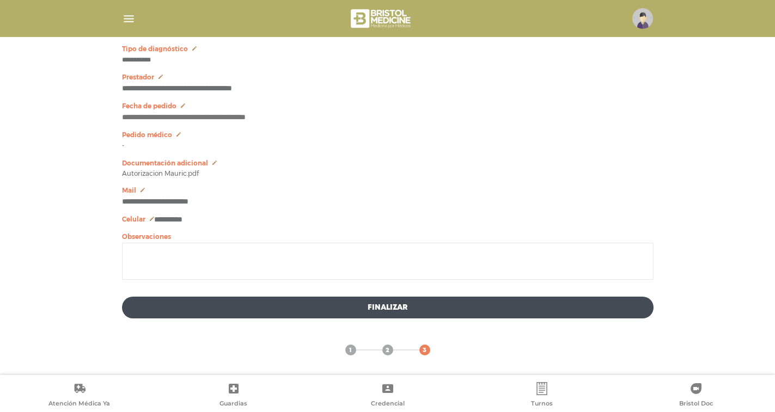
click at [383, 307] on button "Finalizar" at bounding box center [387, 308] width 531 height 22
click at [423, 349] on span "3" at bounding box center [424, 351] width 4 height 10
click at [395, 307] on button "Finalizar" at bounding box center [387, 308] width 531 height 22
click at [335, 304] on button "Finalizar" at bounding box center [387, 308] width 531 height 22
click at [143, 262] on textarea at bounding box center [387, 261] width 531 height 37
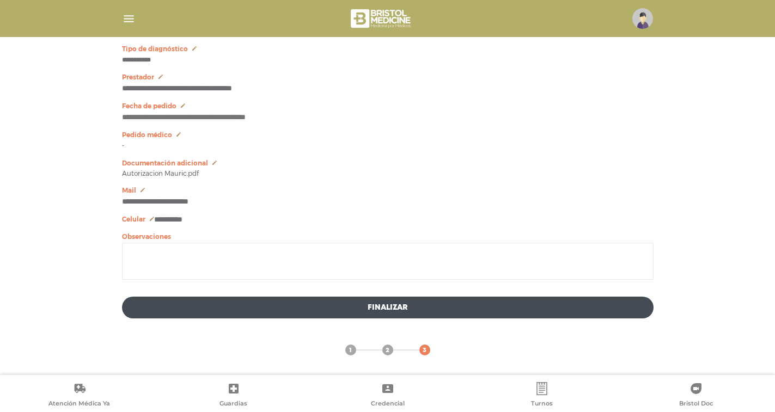
click at [169, 262] on textarea at bounding box center [387, 261] width 531 height 37
click at [366, 308] on button "Finalizar" at bounding box center [387, 308] width 531 height 22
click at [398, 305] on button "Finalizar" at bounding box center [387, 308] width 531 height 22
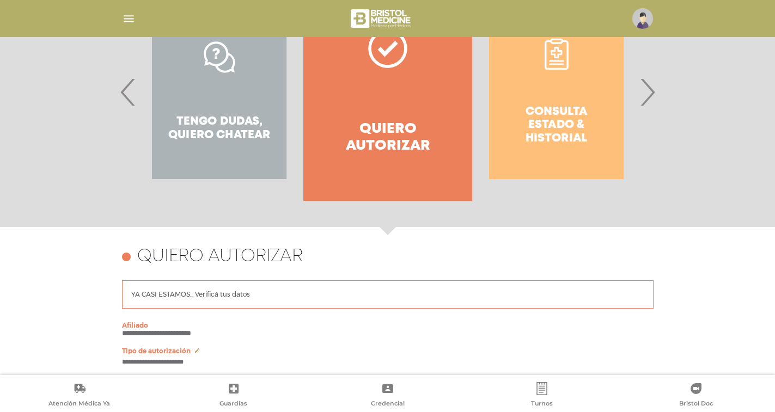
scroll to position [293, 0]
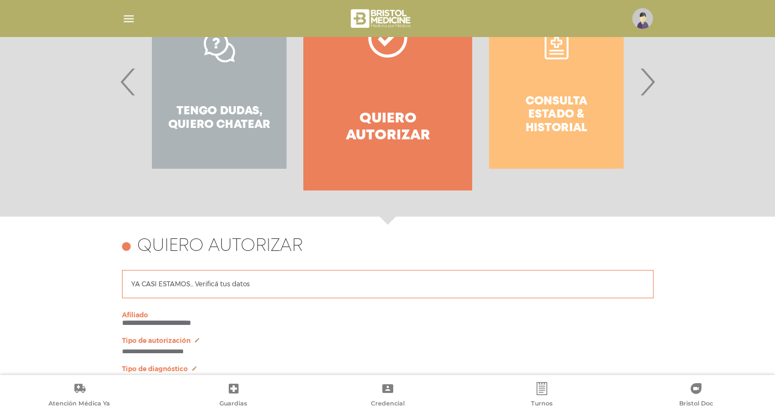
click at [391, 124] on h4 "Quiero autorizar" at bounding box center [387, 127] width 129 height 34
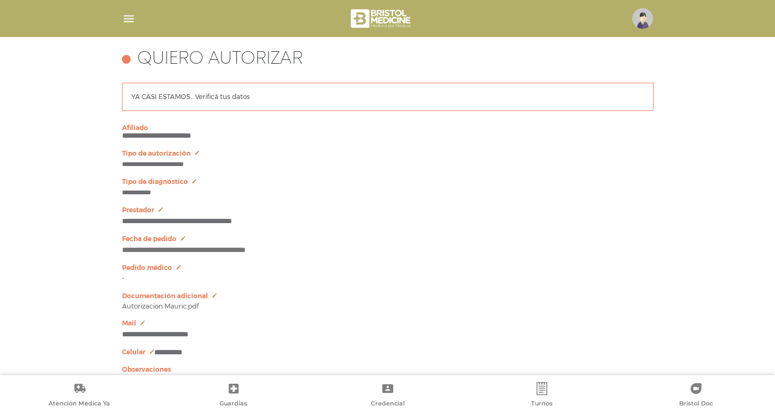
scroll to position [483, 0]
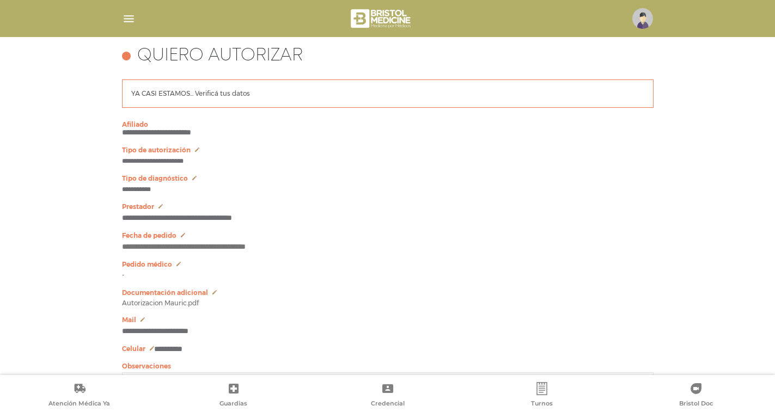
click at [150, 90] on p "YA CASI ESTAMOS... Verificá tus datos" at bounding box center [190, 94] width 119 height 10
click at [239, 91] on p "YA CASI ESTAMOS... Verificá tus datos" at bounding box center [190, 94] width 119 height 10
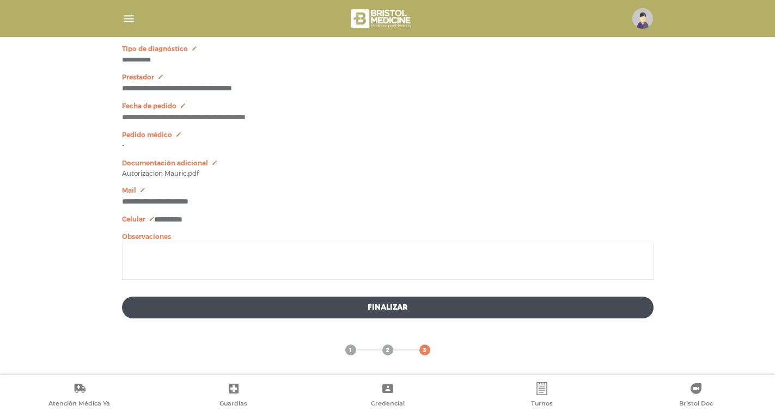
click at [398, 310] on button "Finalizar" at bounding box center [387, 308] width 531 height 22
click at [397, 308] on button "Finalizar" at bounding box center [387, 308] width 531 height 22
click at [390, 308] on button "Finalizar" at bounding box center [387, 308] width 531 height 22
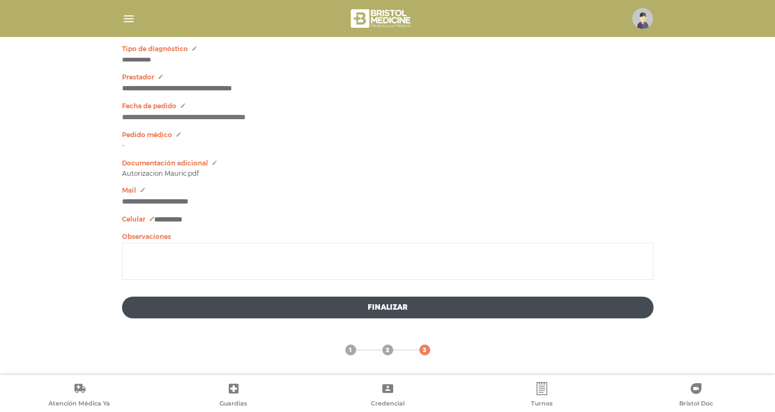
click at [390, 308] on button "Finalizar" at bounding box center [387, 308] width 531 height 22
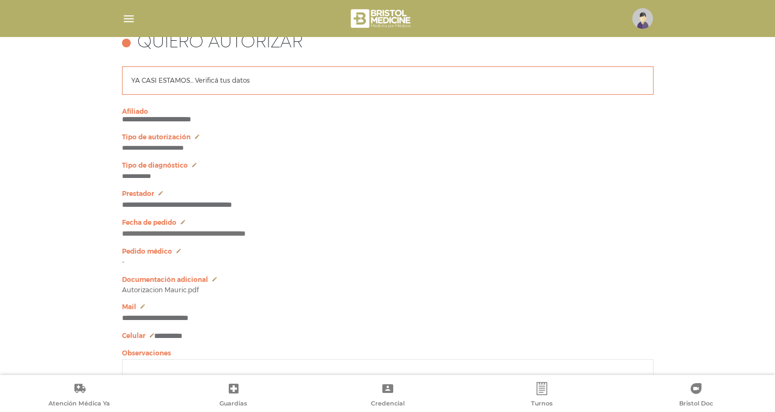
scroll to position [580, 0]
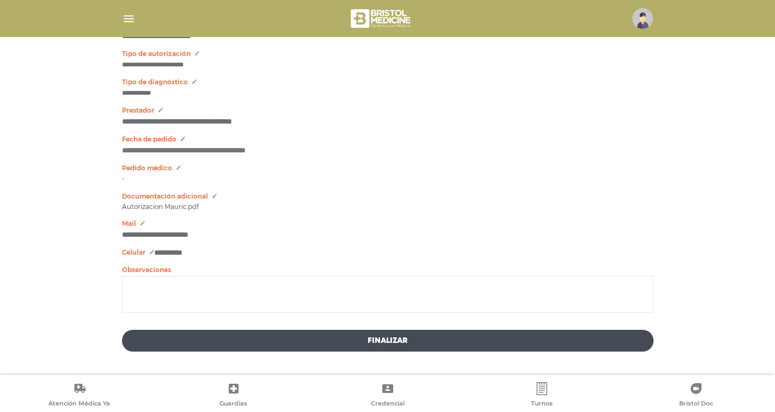
click at [374, 351] on button "Finalizar" at bounding box center [387, 341] width 531 height 22
click at [376, 351] on button "Finalizar" at bounding box center [387, 341] width 531 height 22
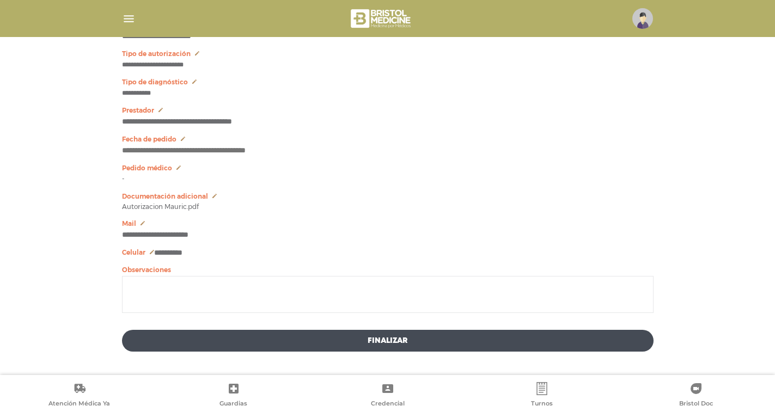
click at [376, 351] on button "Finalizar" at bounding box center [387, 341] width 531 height 22
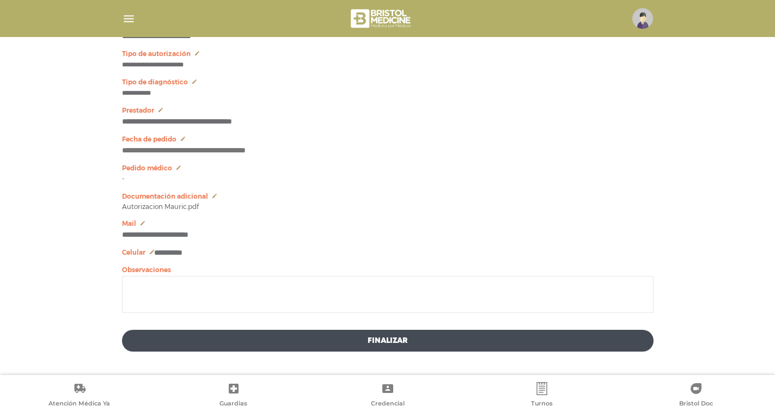
click at [398, 345] on button "Finalizar" at bounding box center [387, 341] width 531 height 22
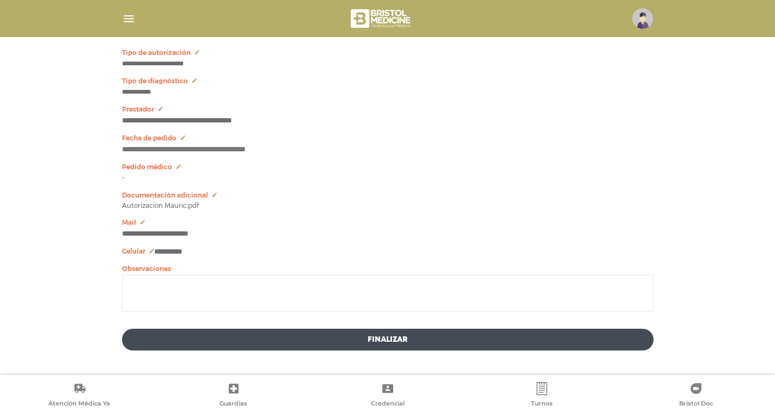
scroll to position [619, 0]
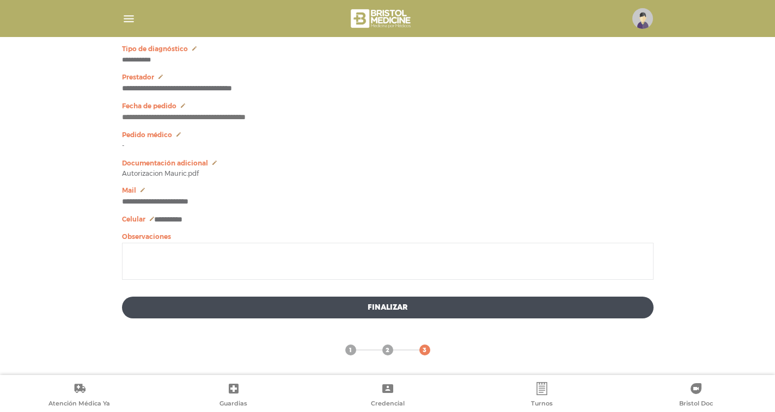
click at [402, 302] on button "Finalizar" at bounding box center [387, 308] width 531 height 22
click at [393, 313] on button "Finalizar" at bounding box center [387, 308] width 531 height 22
drag, startPoint x: 393, startPoint y: 313, endPoint x: 395, endPoint y: 293, distance: 20.2
click at [393, 312] on button "Finalizar" at bounding box center [387, 308] width 531 height 22
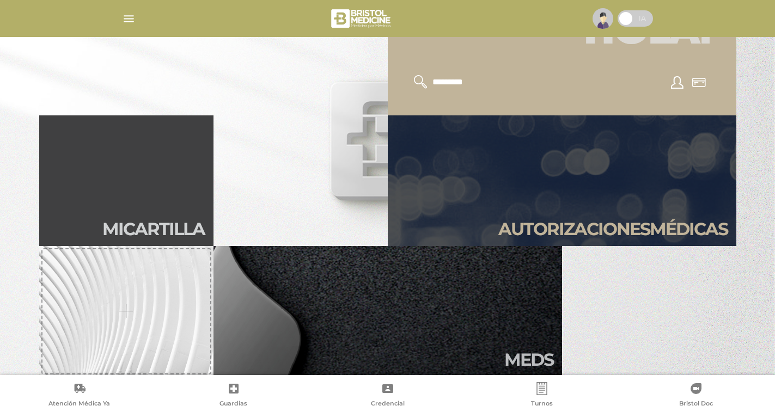
scroll to position [262, 0]
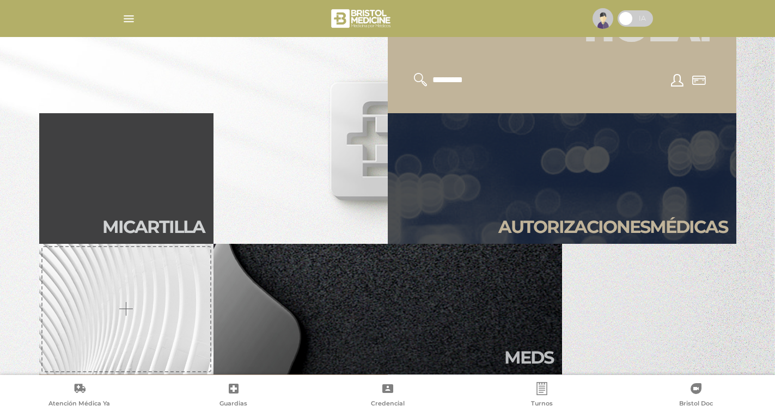
click at [574, 175] on link "Autori zaciones médicas" at bounding box center [562, 178] width 348 height 131
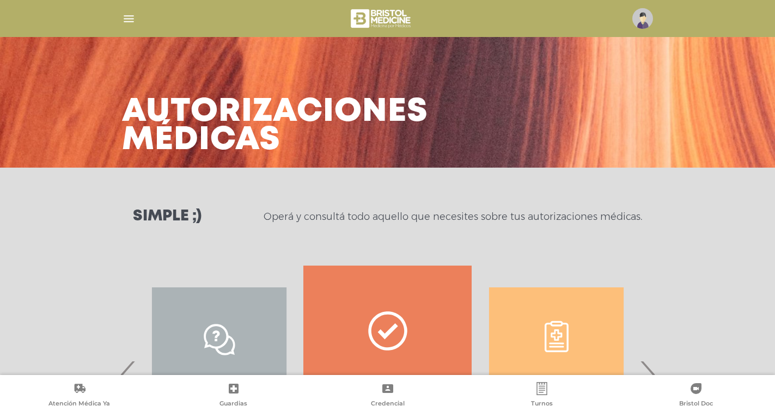
click at [408, 300] on link "Quiero autorizar" at bounding box center [387, 375] width 168 height 218
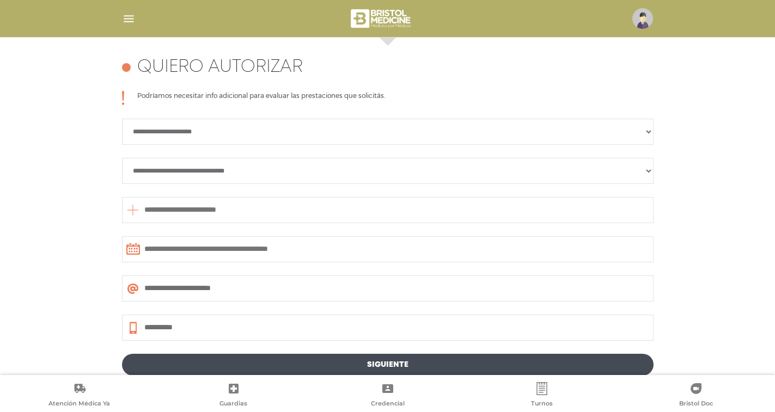
scroll to position [483, 0]
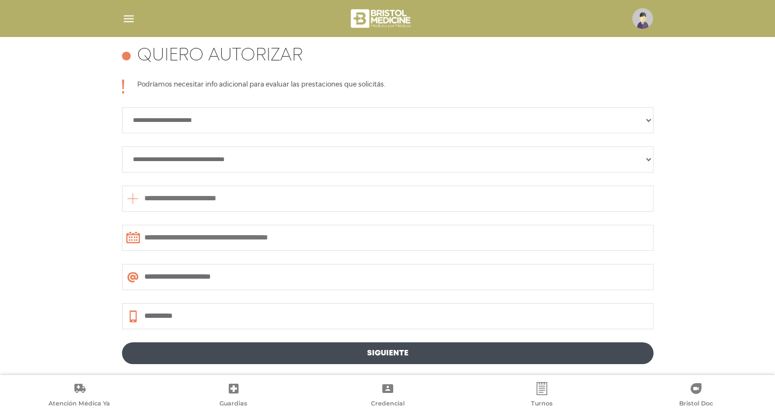
click at [189, 116] on select "**********" at bounding box center [387, 120] width 531 height 26
select select "**********"
click at [122, 107] on select "**********" at bounding box center [387, 120] width 531 height 26
click at [182, 165] on select "**********" at bounding box center [387, 159] width 531 height 26
select select "**********"
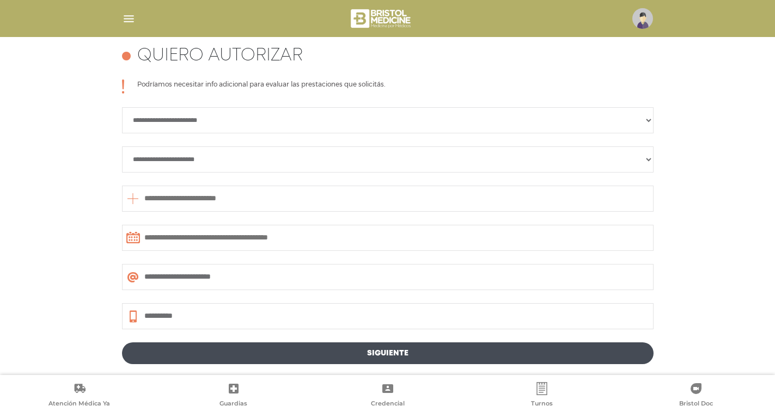
click at [122, 146] on select "**********" at bounding box center [387, 159] width 531 height 26
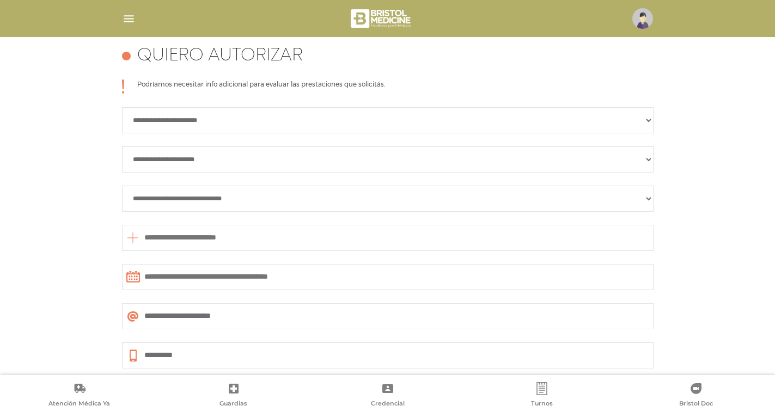
click at [192, 196] on select "**********" at bounding box center [387, 199] width 531 height 26
select select "**********"
click at [122, 186] on select "**********" at bounding box center [387, 199] width 531 height 26
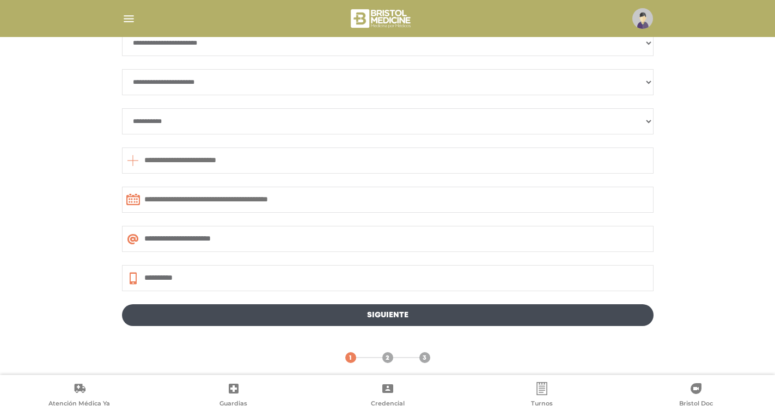
scroll to position [568, 0]
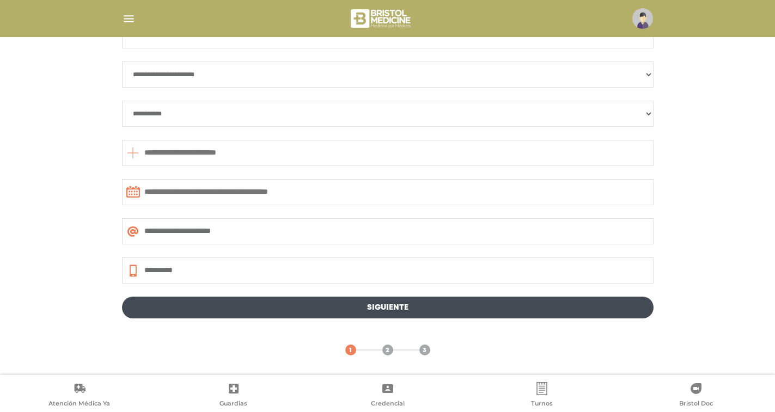
click at [219, 156] on input "text" at bounding box center [387, 153] width 531 height 26
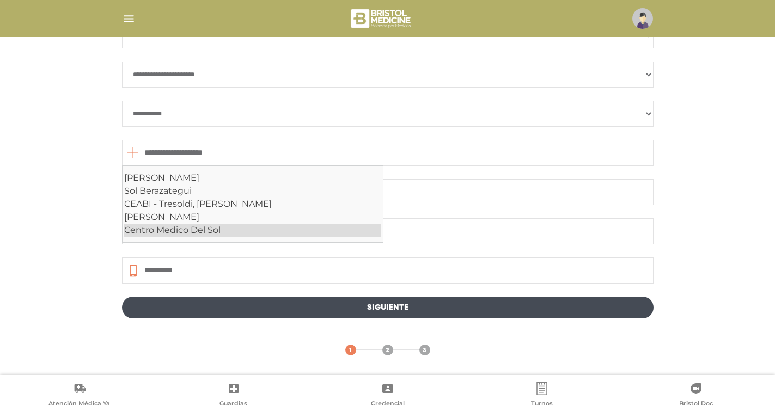
click at [161, 227] on div "Centro Medico Del Sol" at bounding box center [252, 230] width 257 height 13
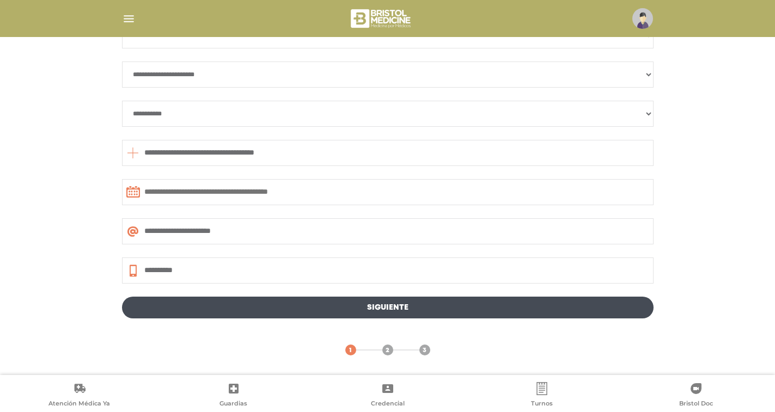
type input "**********"
click at [419, 308] on link "Siguiente" at bounding box center [387, 308] width 531 height 22
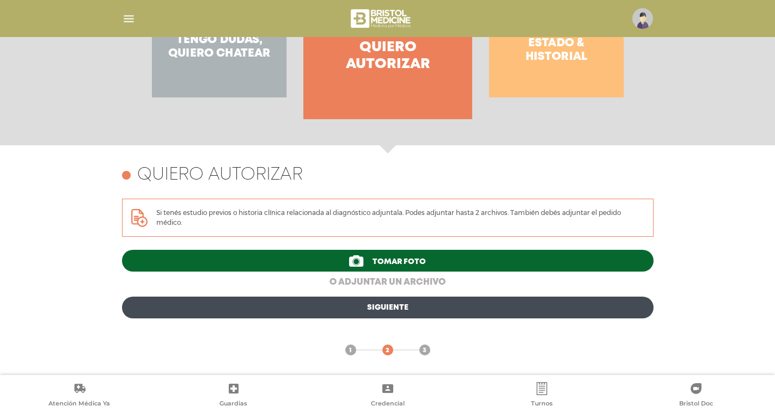
click at [366, 283] on link "o adjuntar un archivo" at bounding box center [387, 282] width 531 height 13
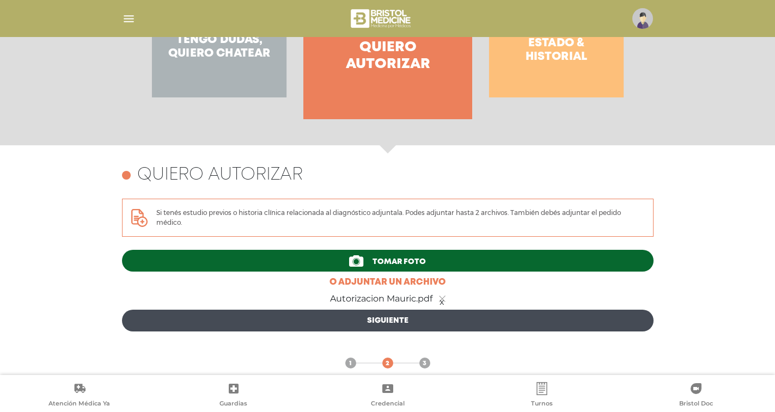
click at [392, 318] on link "Siguiente" at bounding box center [387, 321] width 531 height 22
type input "**********"
select select "**********"
type input "**********"
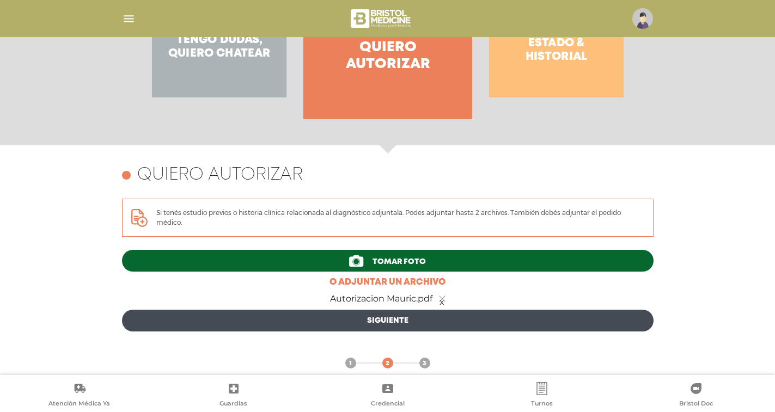
type input "**********"
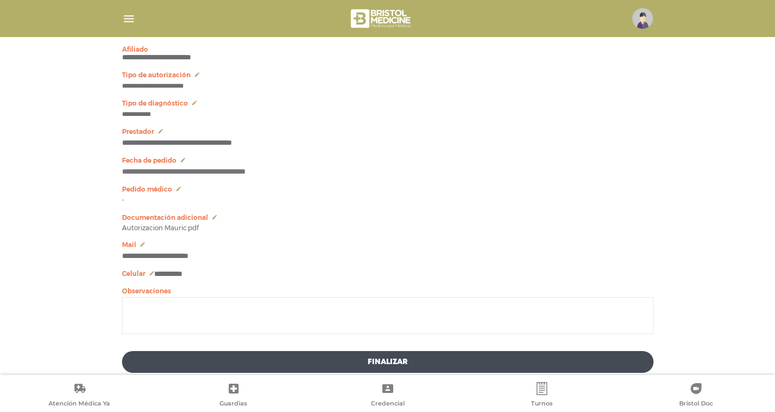
scroll to position [619, 0]
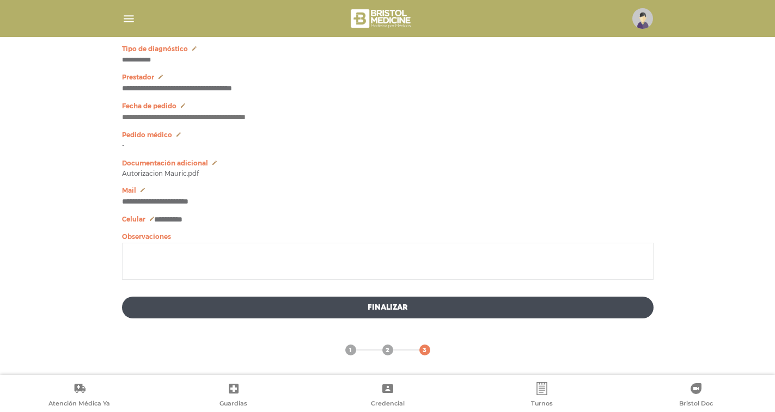
click at [385, 308] on button "Finalizar" at bounding box center [387, 308] width 531 height 22
click at [394, 306] on button "Finalizar" at bounding box center [387, 308] width 531 height 22
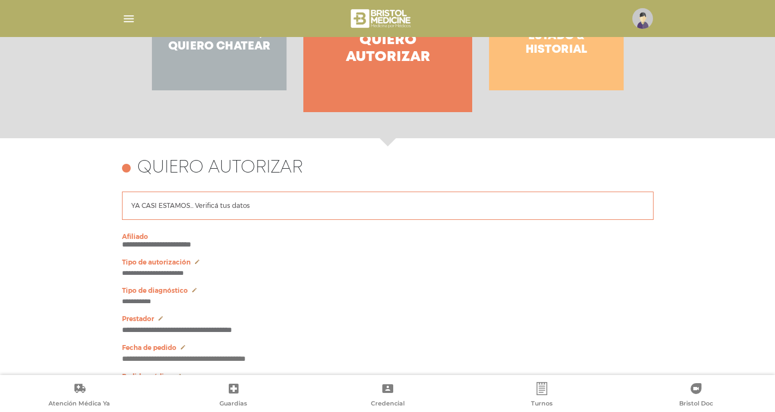
scroll to position [376, 0]
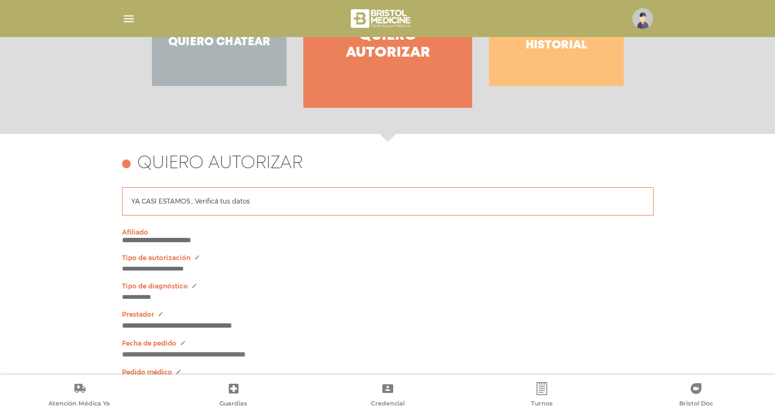
click at [194, 206] on p "YA CASI ESTAMOS... Verificá tus datos" at bounding box center [190, 201] width 119 height 10
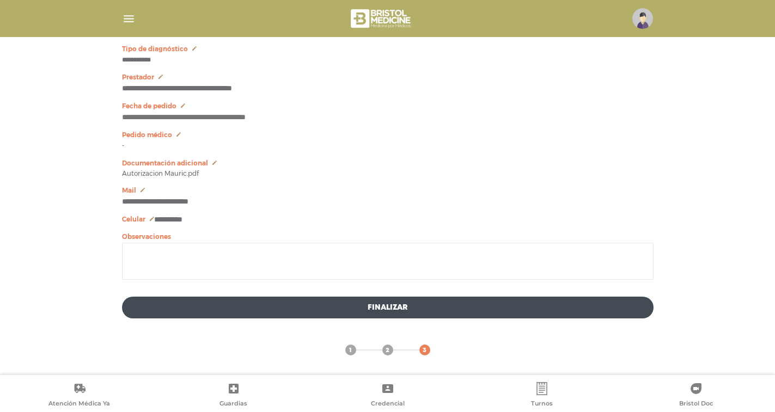
scroll to position [619, 0]
click at [389, 304] on button "Finalizar" at bounding box center [387, 308] width 531 height 22
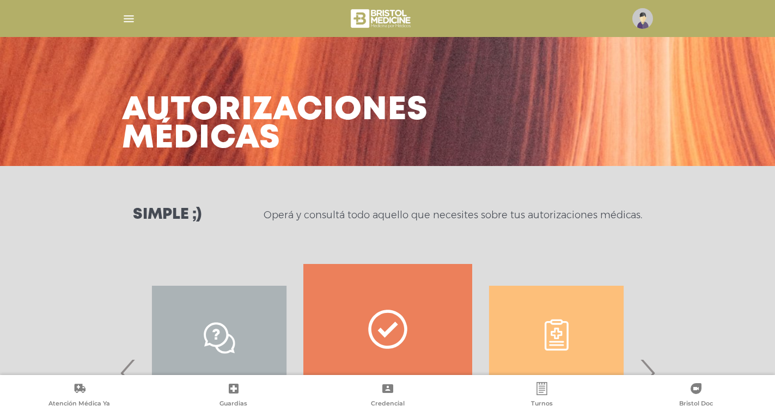
scroll to position [0, 0]
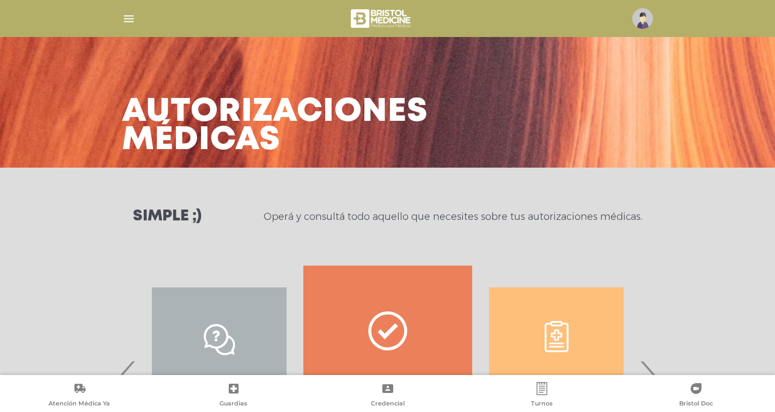
click at [640, 17] on img at bounding box center [642, 18] width 21 height 21
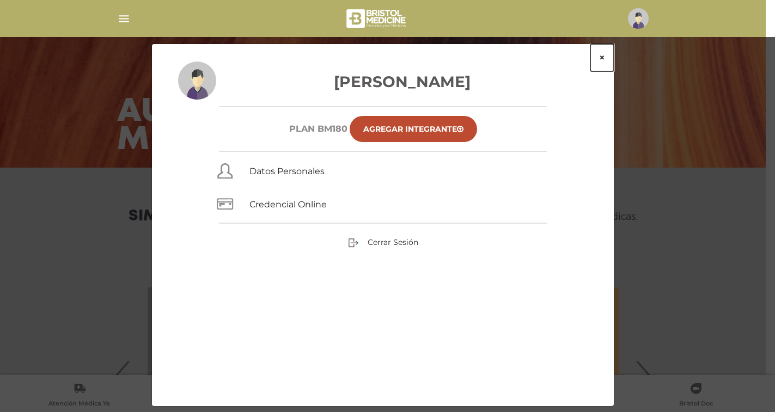
click at [598, 57] on button "×" at bounding box center [601, 57] width 23 height 27
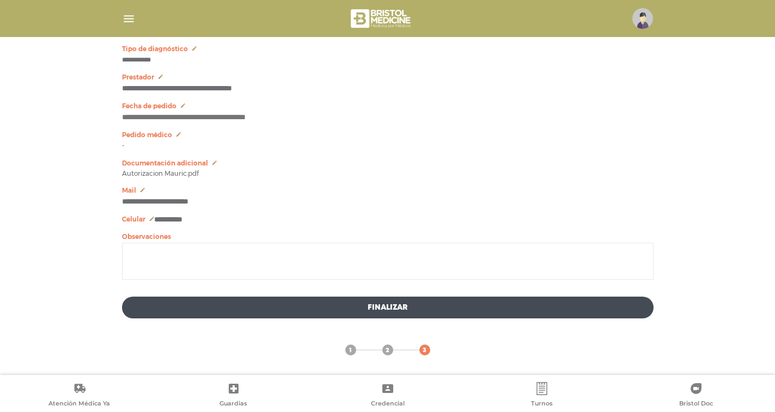
scroll to position [612, 0]
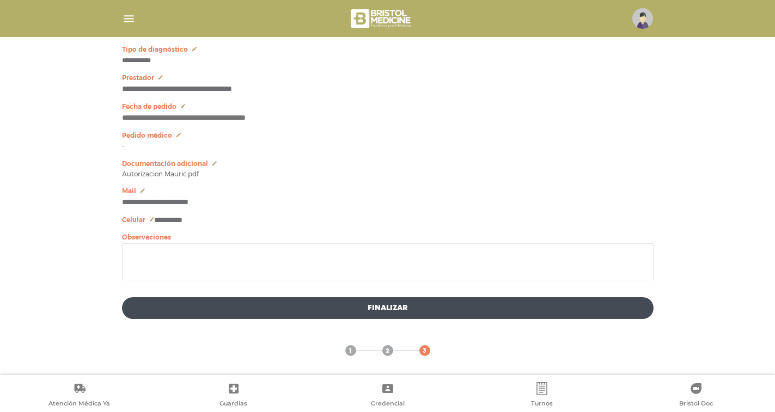
click at [407, 309] on button "Finalizar" at bounding box center [387, 308] width 531 height 22
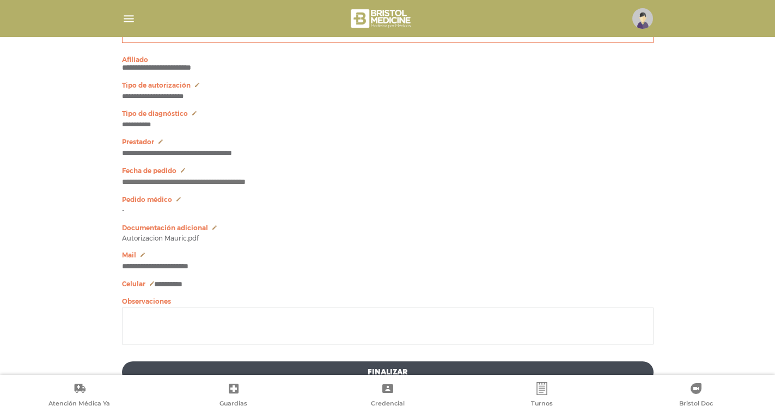
scroll to position [546, 0]
